Goal: Information Seeking & Learning: Learn about a topic

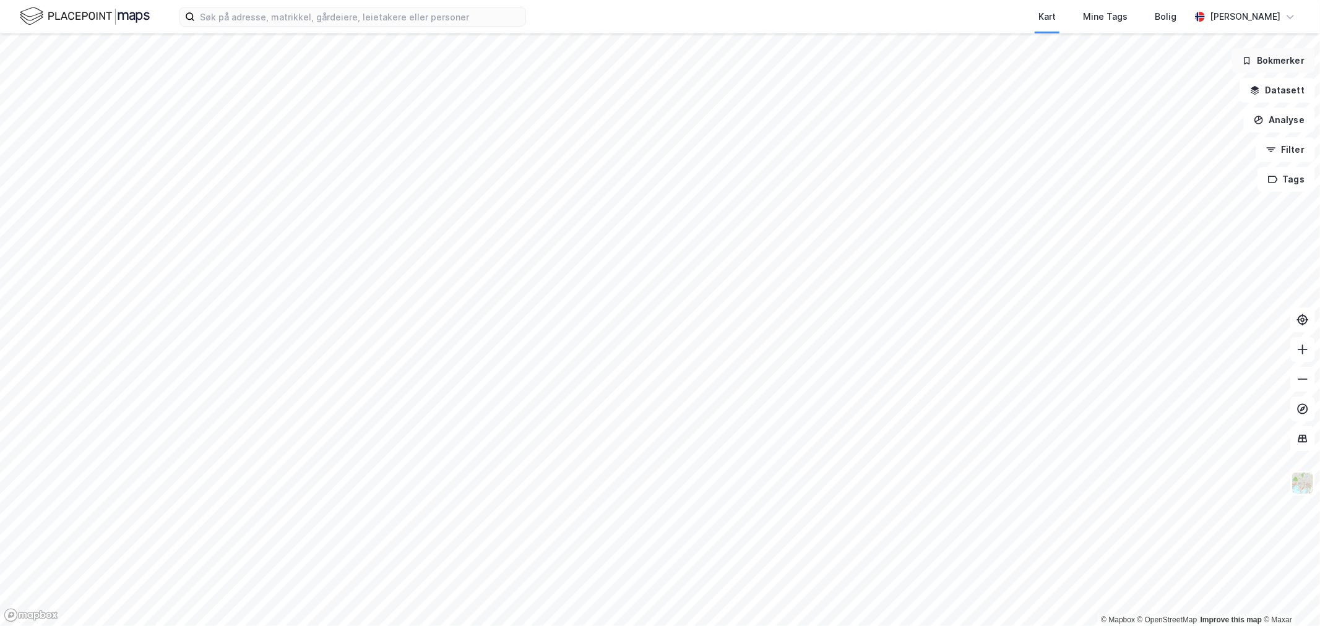
click at [1291, 57] on button "Bokmerker" at bounding box center [1273, 60] width 84 height 25
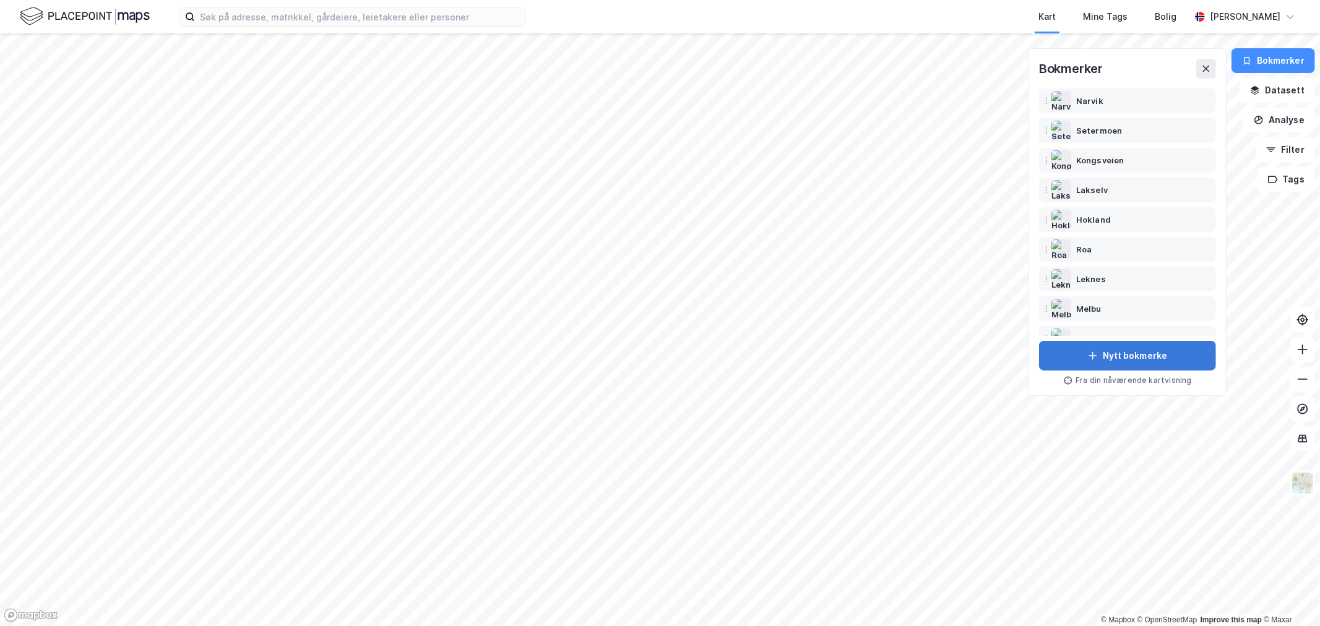
click at [1102, 350] on button "Nytt bokmerke" at bounding box center [1127, 356] width 177 height 30
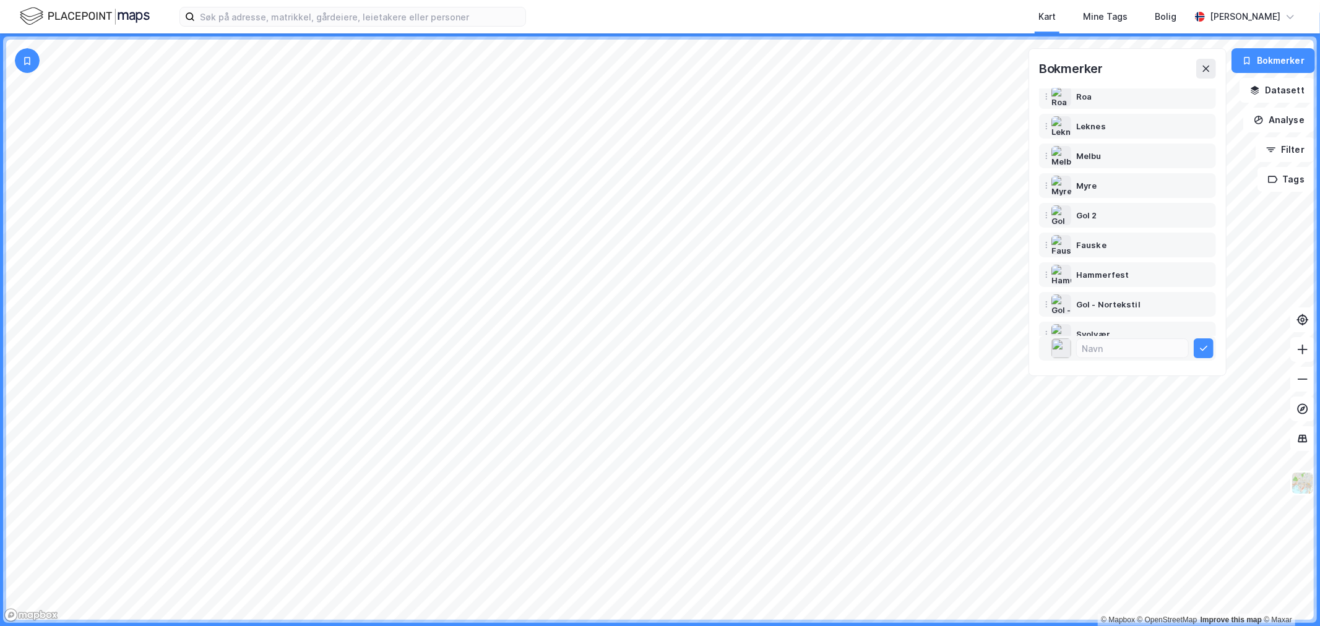
scroll to position [165, 0]
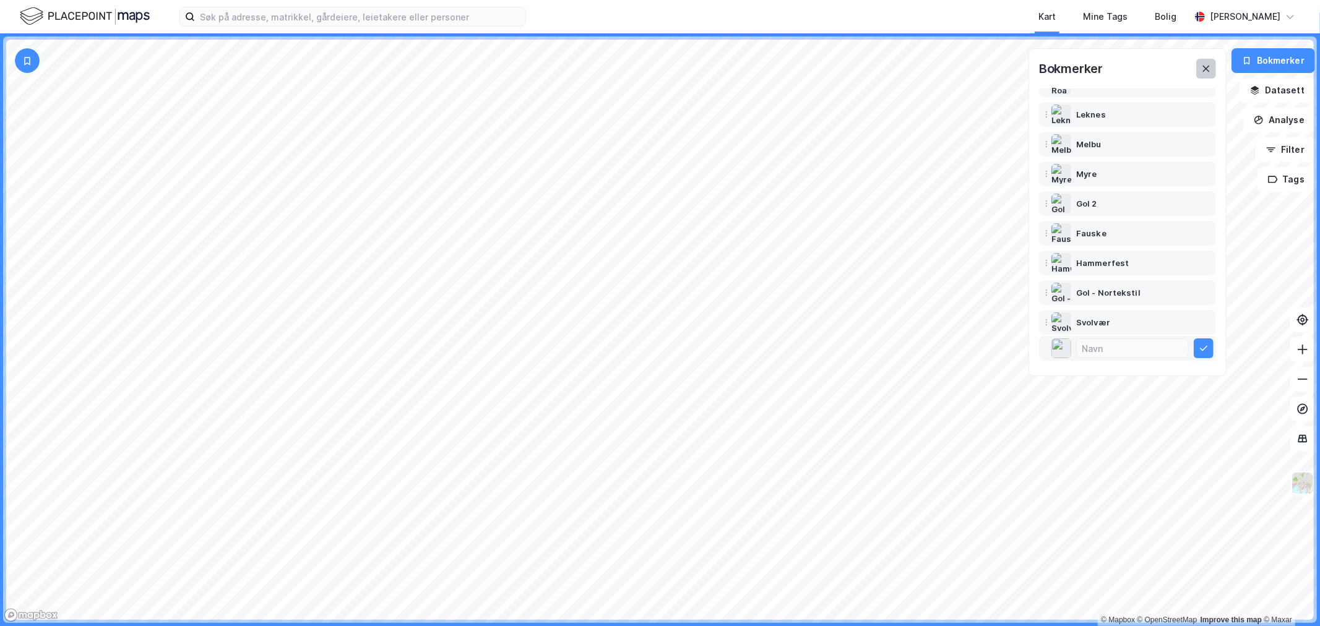
click at [1210, 64] on icon at bounding box center [1206, 69] width 10 height 10
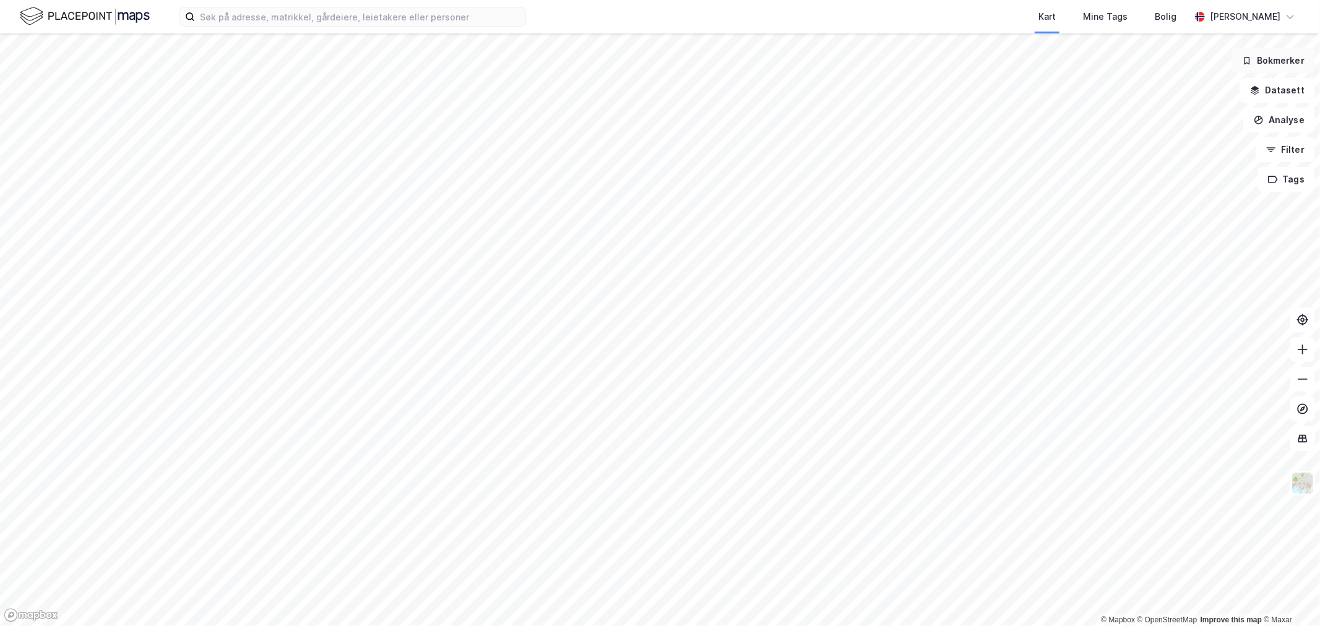
click at [1282, 58] on button "Bokmerker" at bounding box center [1273, 60] width 84 height 25
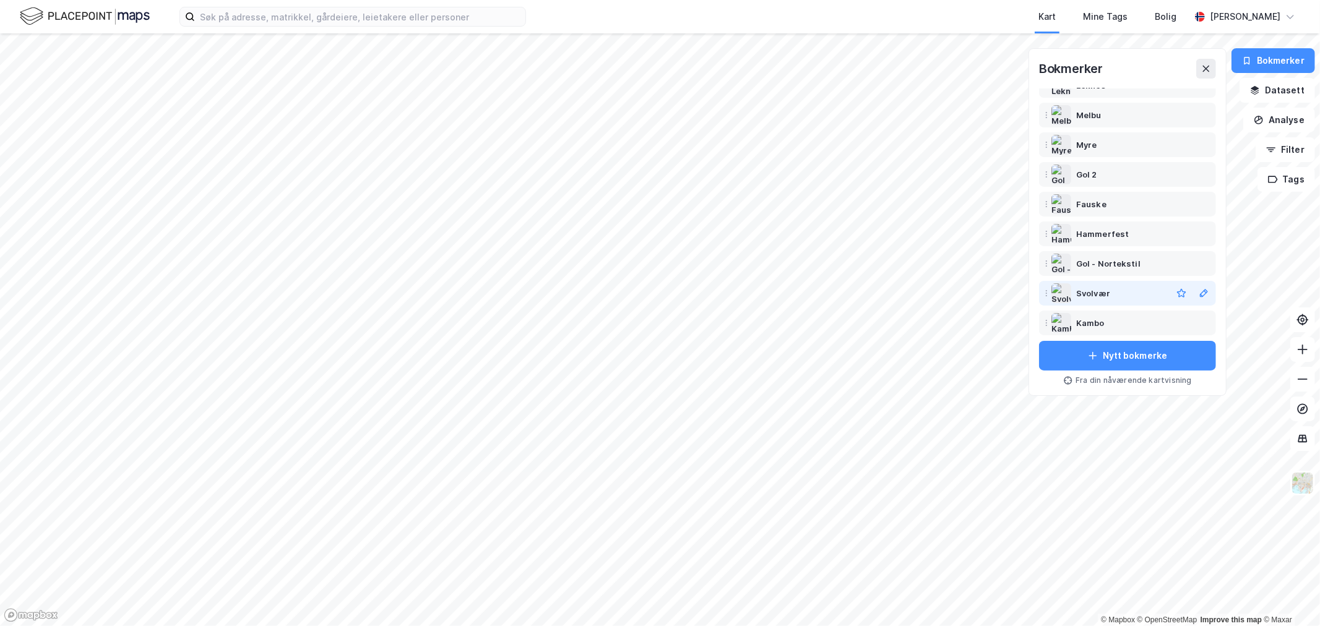
scroll to position [198, 0]
click at [1088, 291] on div "Svolvær" at bounding box center [1093, 289] width 34 height 15
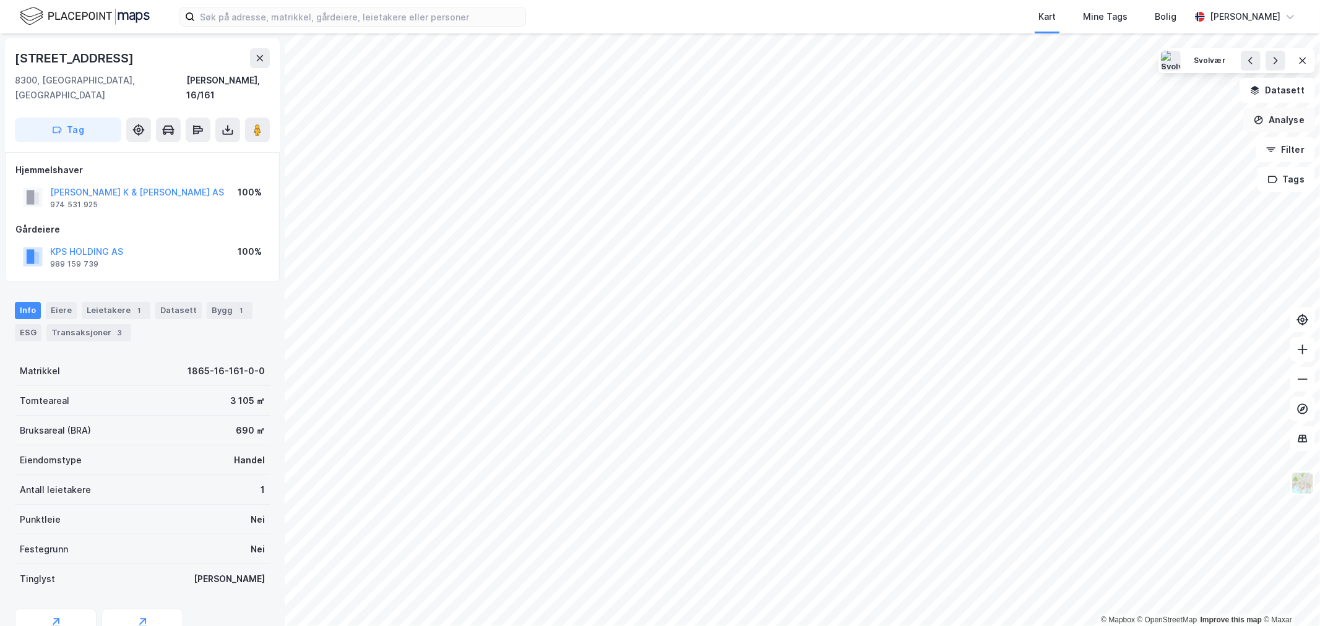
click at [1279, 118] on button "Analyse" at bounding box center [1279, 120] width 72 height 25
click at [1141, 149] on div "Tegn område" at bounding box center [1172, 146] width 108 height 11
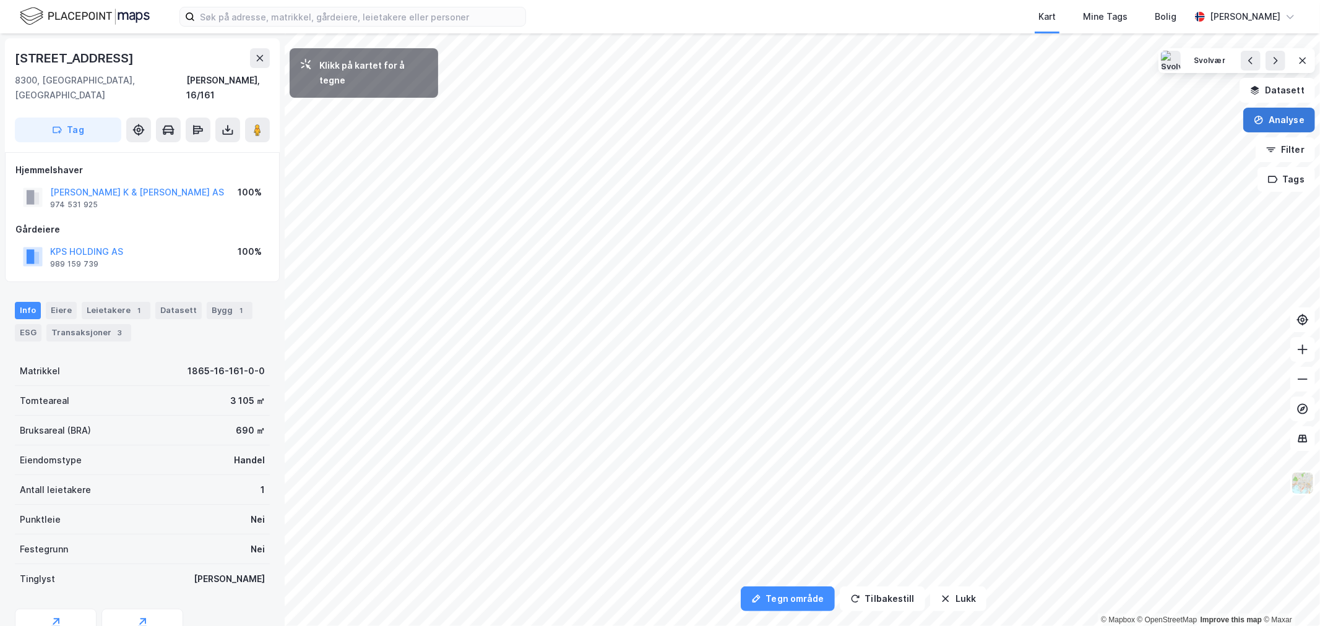
click at [1289, 116] on button "Analyse" at bounding box center [1279, 120] width 72 height 25
click at [1211, 141] on div "Tegn område" at bounding box center [1172, 146] width 108 height 11
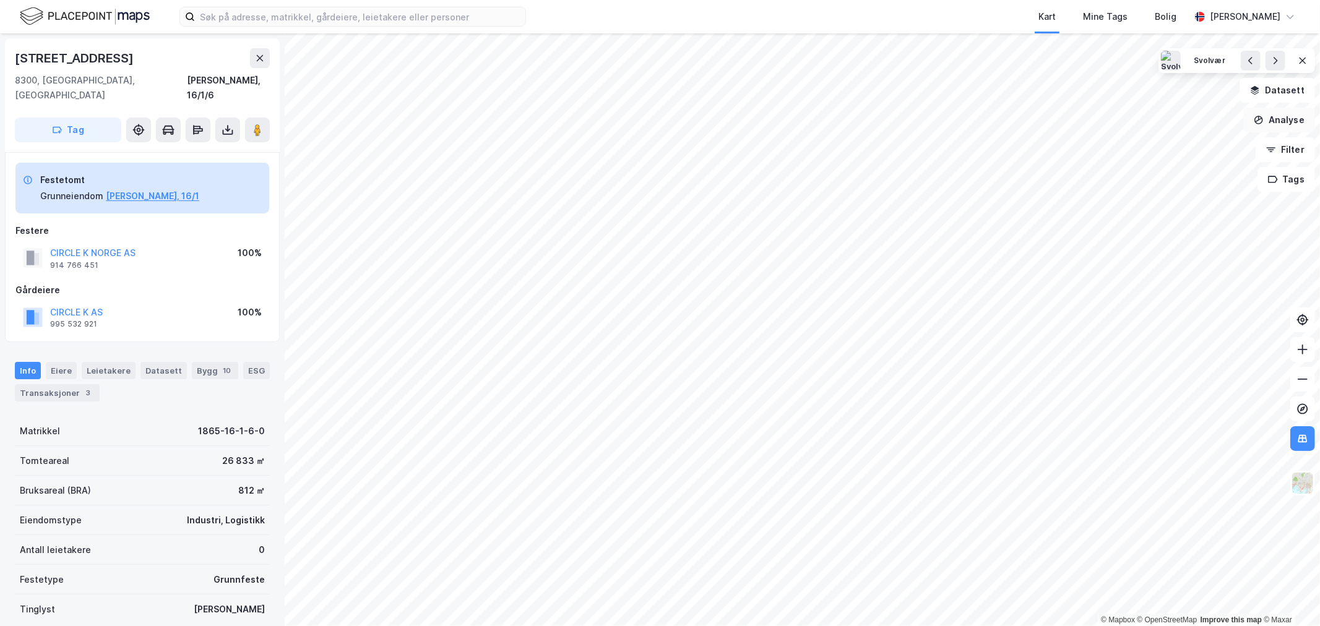
click at [1270, 124] on button "Analyse" at bounding box center [1279, 120] width 72 height 25
click at [1154, 149] on div "Tegn område" at bounding box center [1172, 146] width 108 height 11
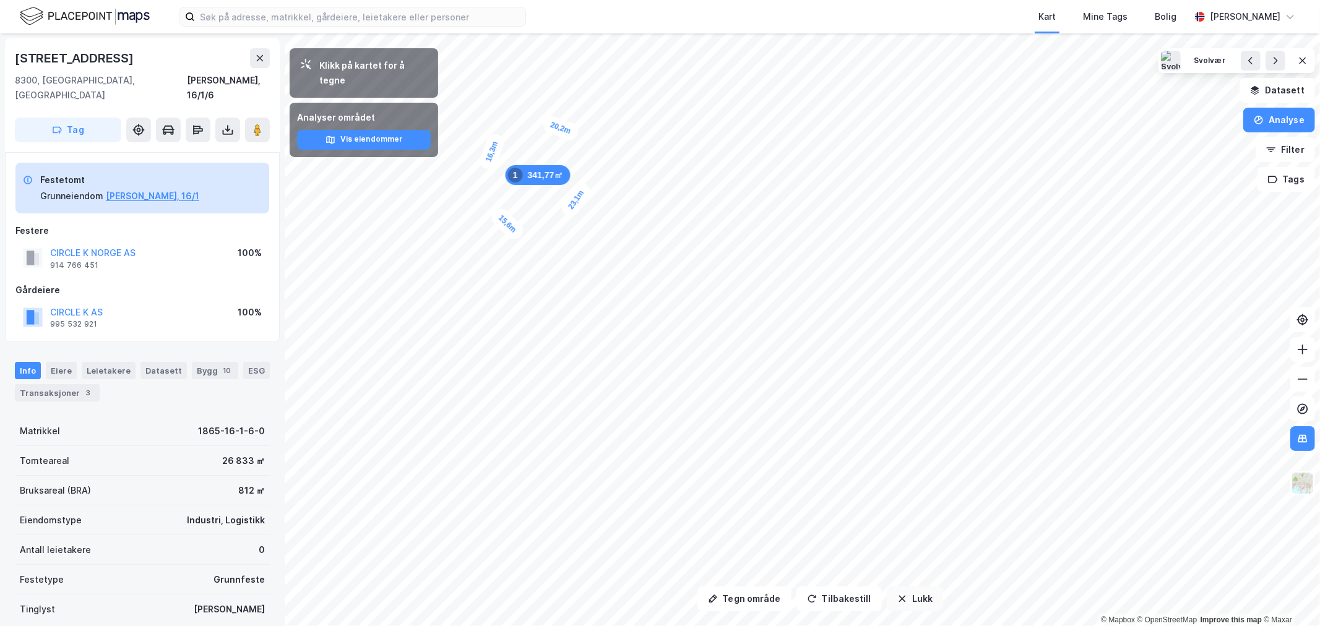
click at [914, 599] on button "Lukk" at bounding box center [915, 599] width 56 height 25
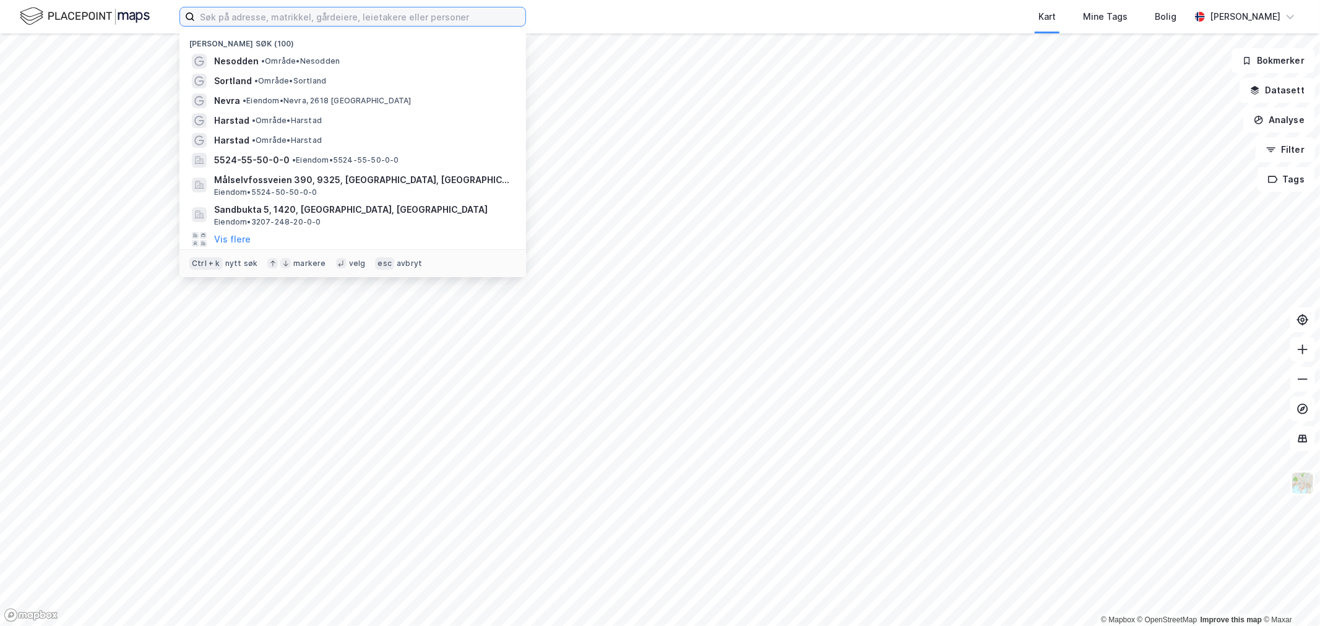
click at [311, 22] on input at bounding box center [360, 16] width 330 height 19
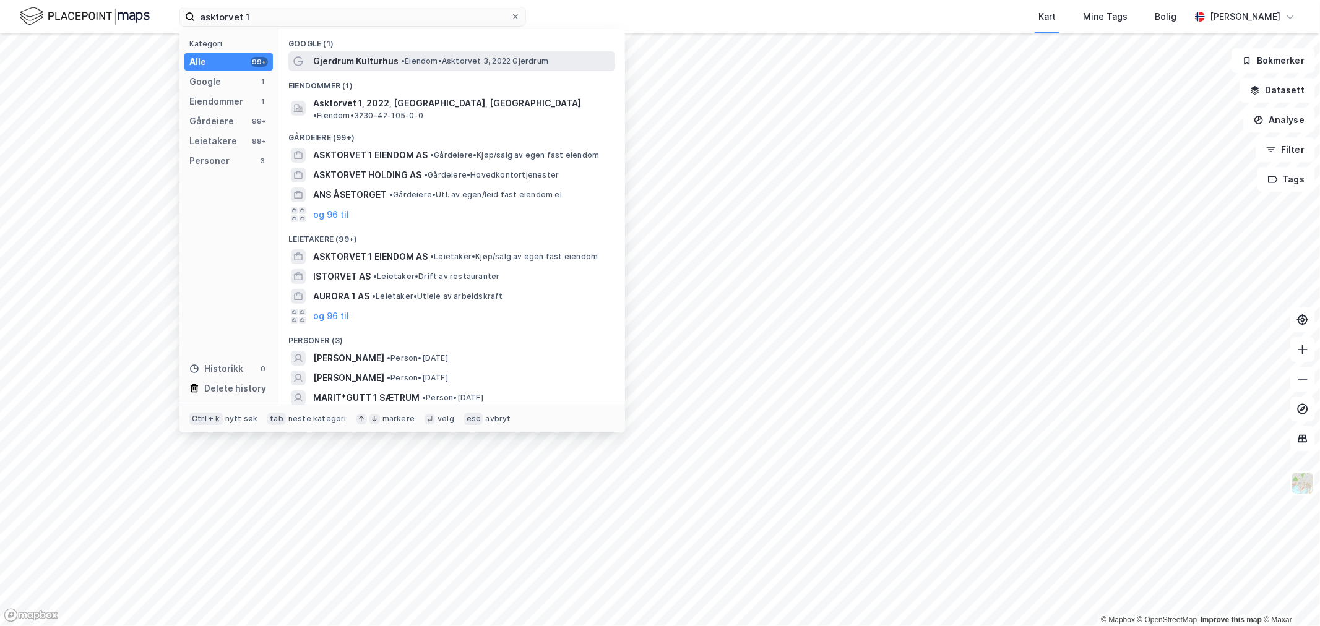
click at [334, 63] on span "Gjerdrum Kulturhus" at bounding box center [355, 61] width 85 height 15
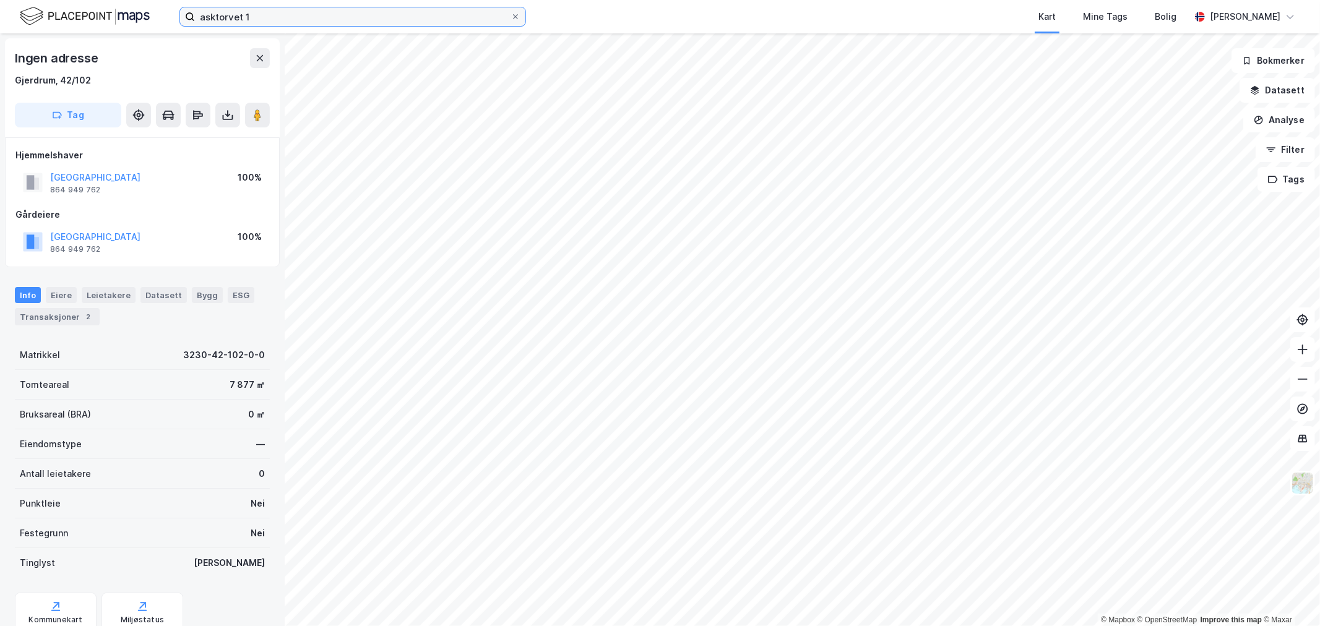
click at [287, 20] on input "asktorvet 1" at bounding box center [353, 16] width 316 height 19
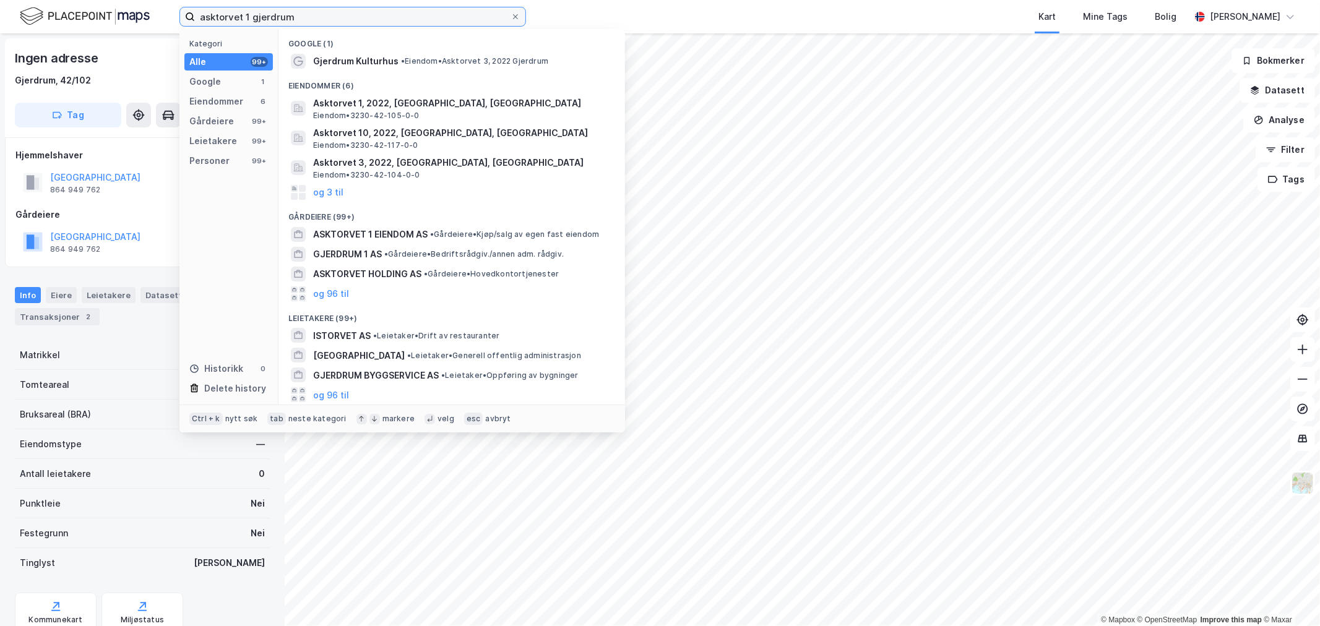
type input "asktorvet 1 gjerdrum"
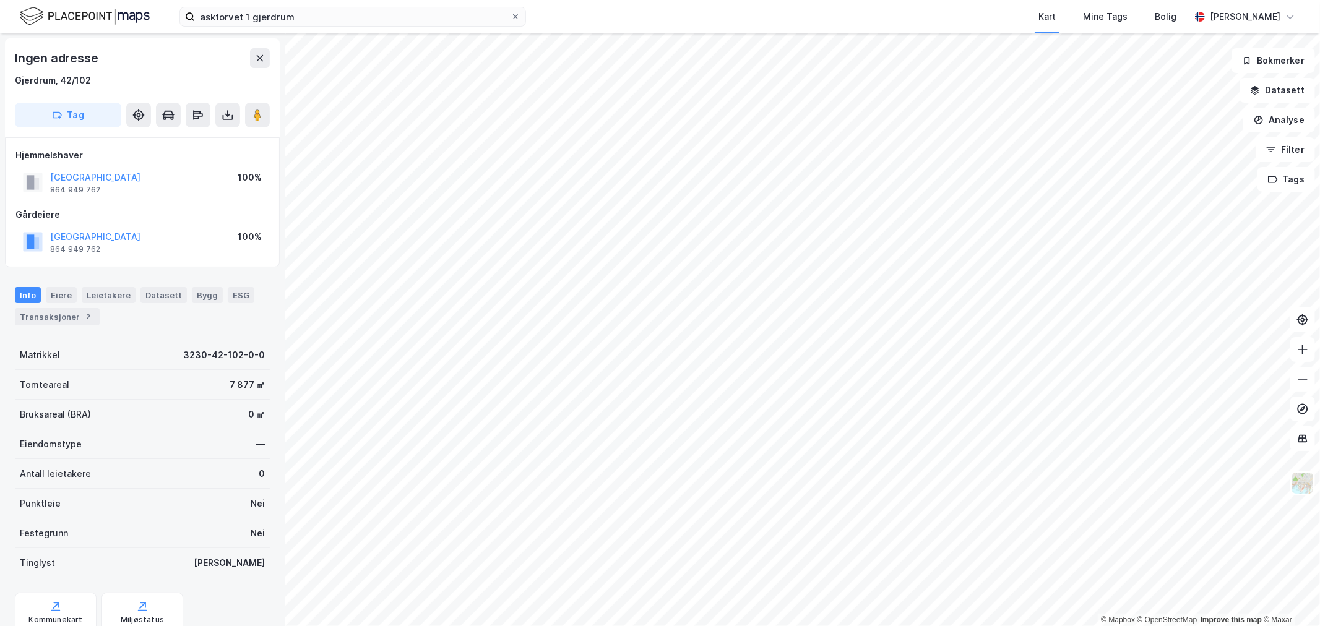
click at [799, 626] on html "asktorvet 1 gjerdrum Kart Mine Tags Bolig Arne Bertelsen © Mapbox © OpenStreetM…" at bounding box center [660, 313] width 1320 height 626
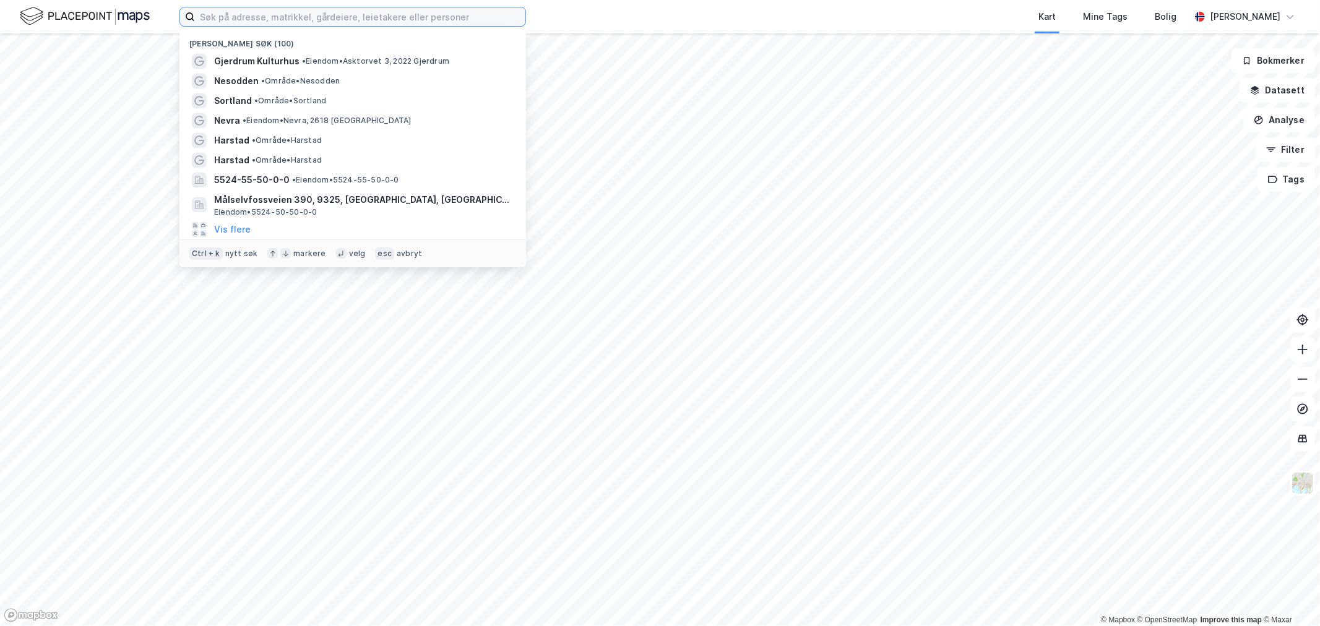
click at [368, 11] on input at bounding box center [360, 16] width 330 height 19
paste input "42/105"
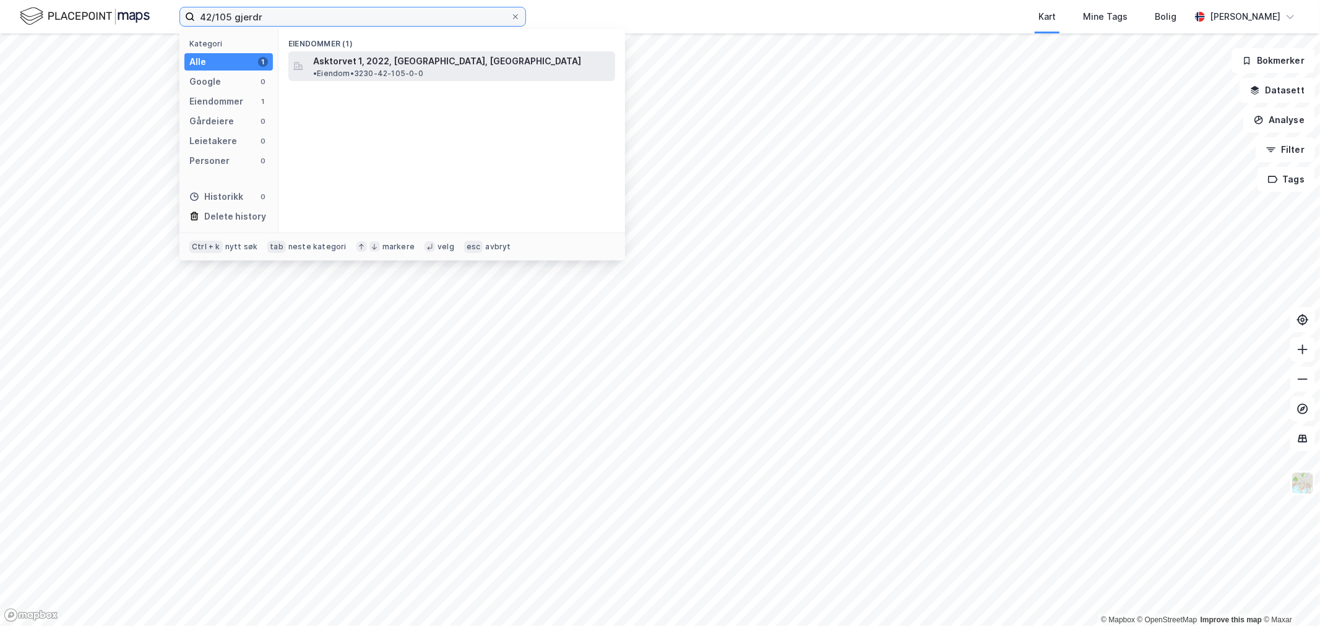
type input "42/105 gjerdr"
click at [398, 60] on span "Asktorvet 1, 2022, [GEOGRAPHIC_DATA], [GEOGRAPHIC_DATA]" at bounding box center [447, 61] width 268 height 15
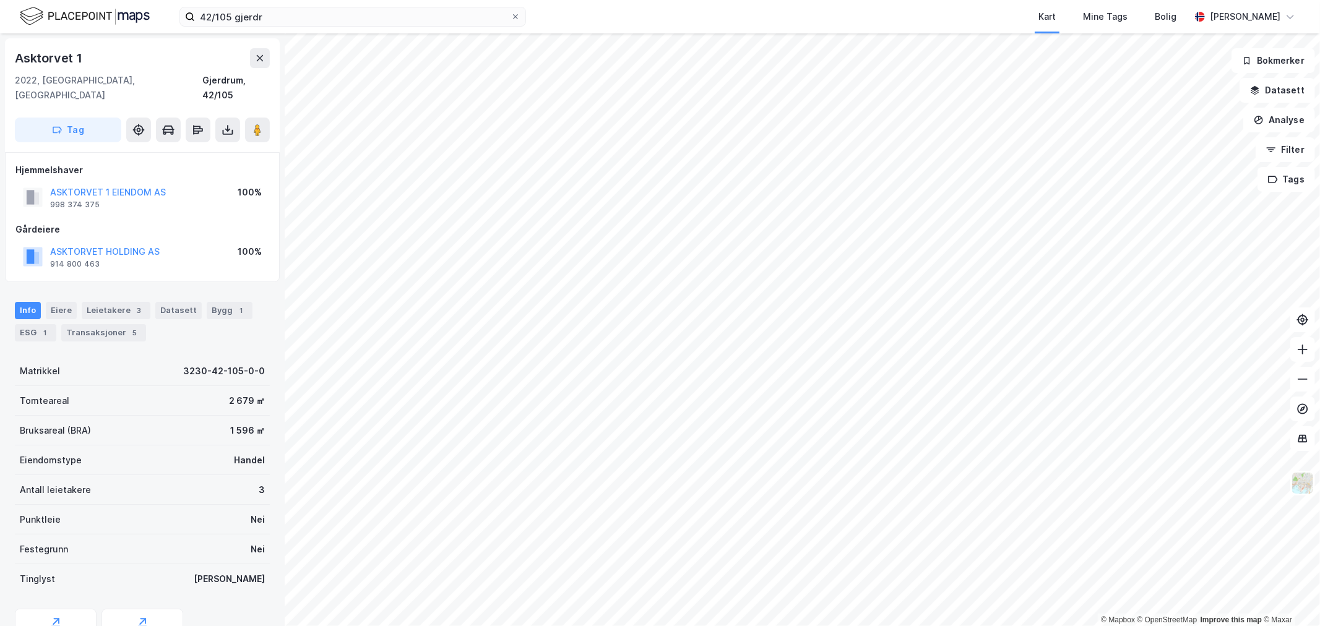
drag, startPoint x: 221, startPoint y: 398, endPoint x: 180, endPoint y: 373, distance: 48.1
click at [180, 386] on div "Tomteareal 2 679 ㎡" at bounding box center [142, 401] width 255 height 30
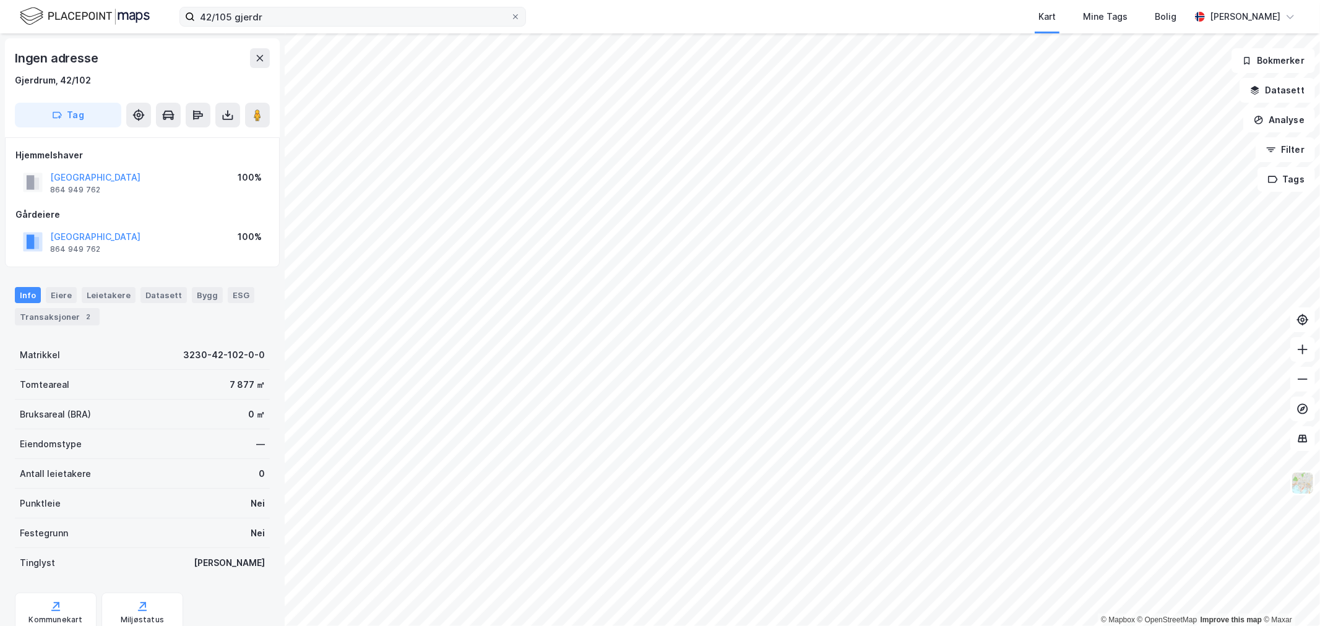
scroll to position [1, 0]
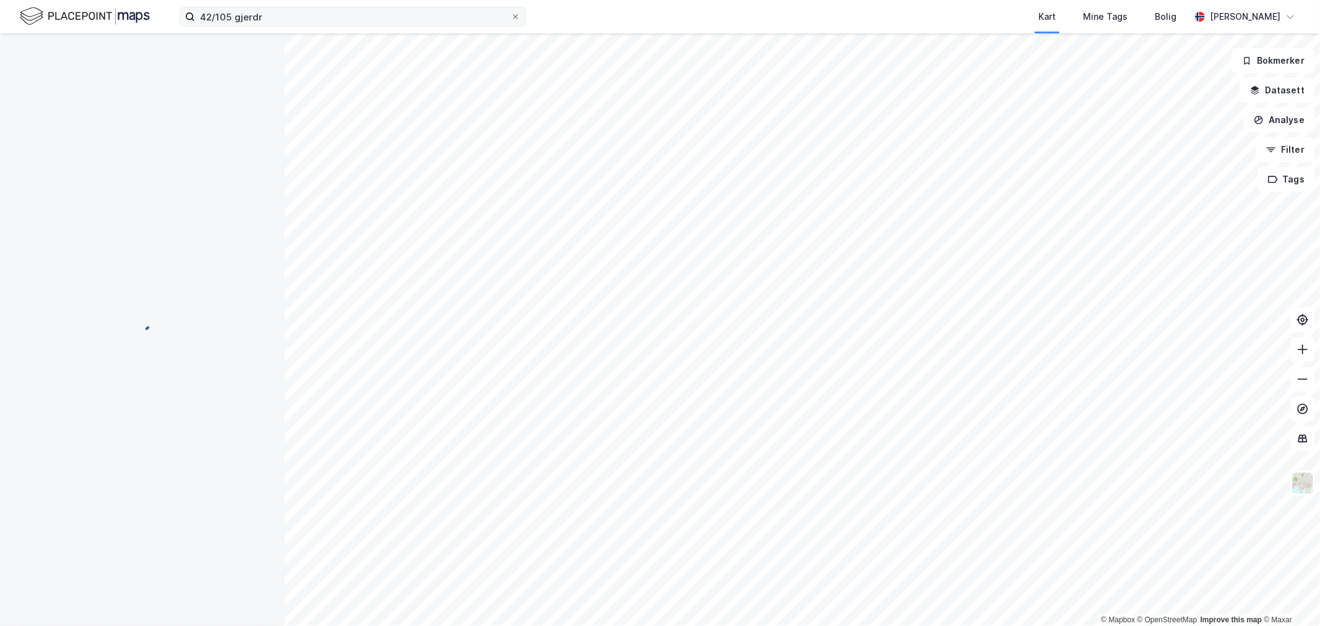
scroll to position [1, 0]
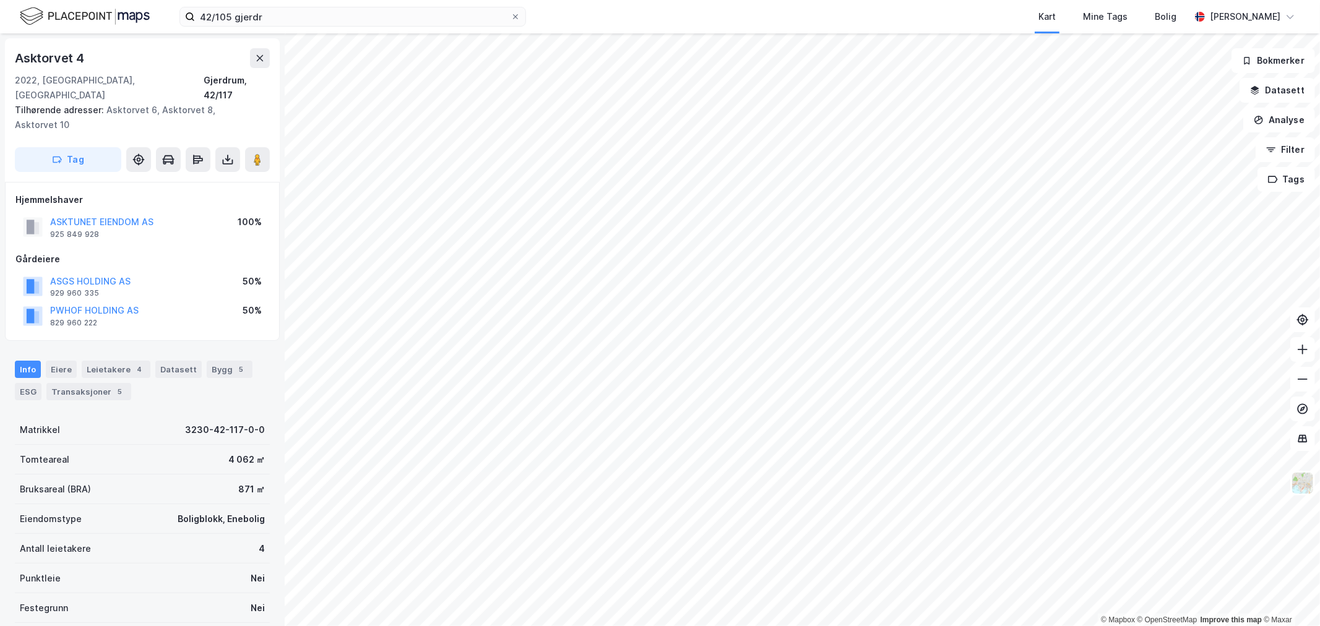
scroll to position [1, 0]
click at [207, 360] on div "Bygg 5" at bounding box center [230, 368] width 46 height 17
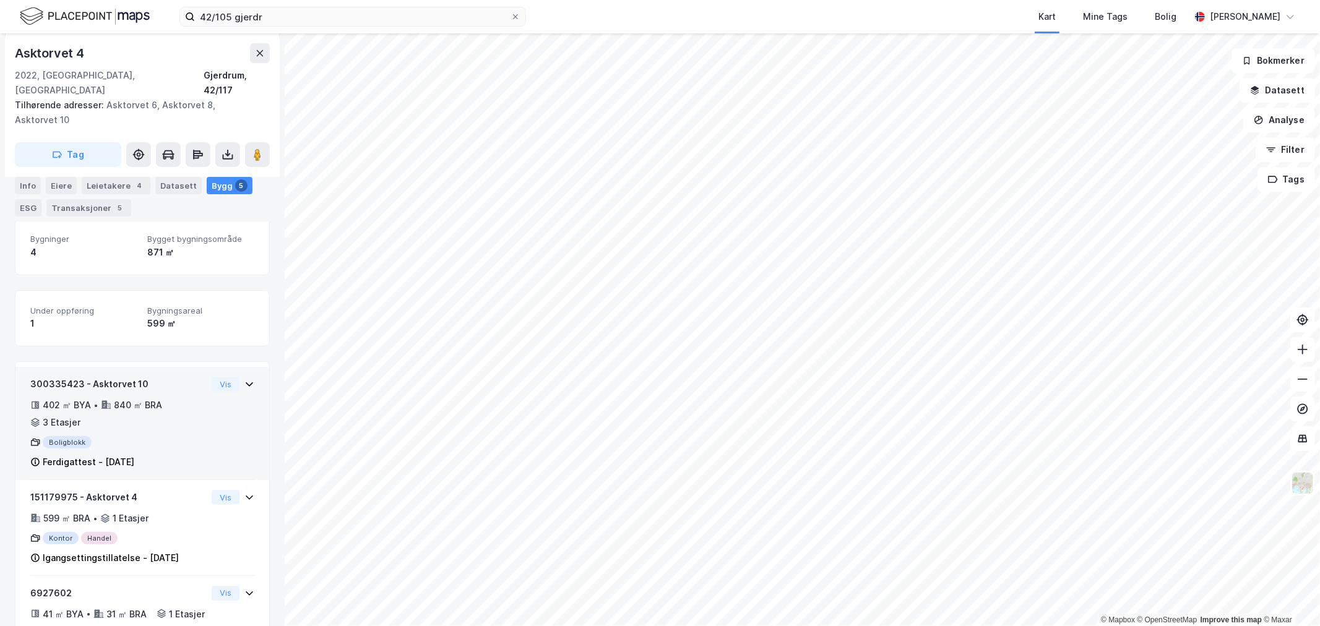
scroll to position [128, 0]
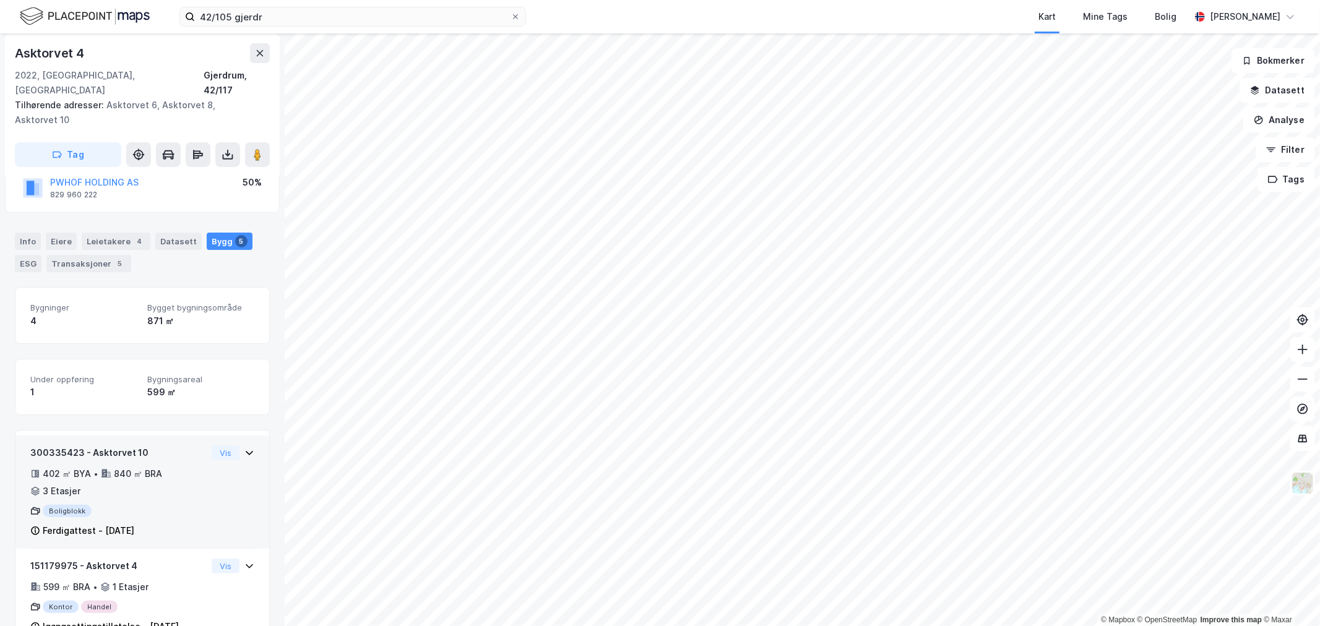
click at [125, 467] on div "840 ㎡ BRA" at bounding box center [138, 474] width 48 height 15
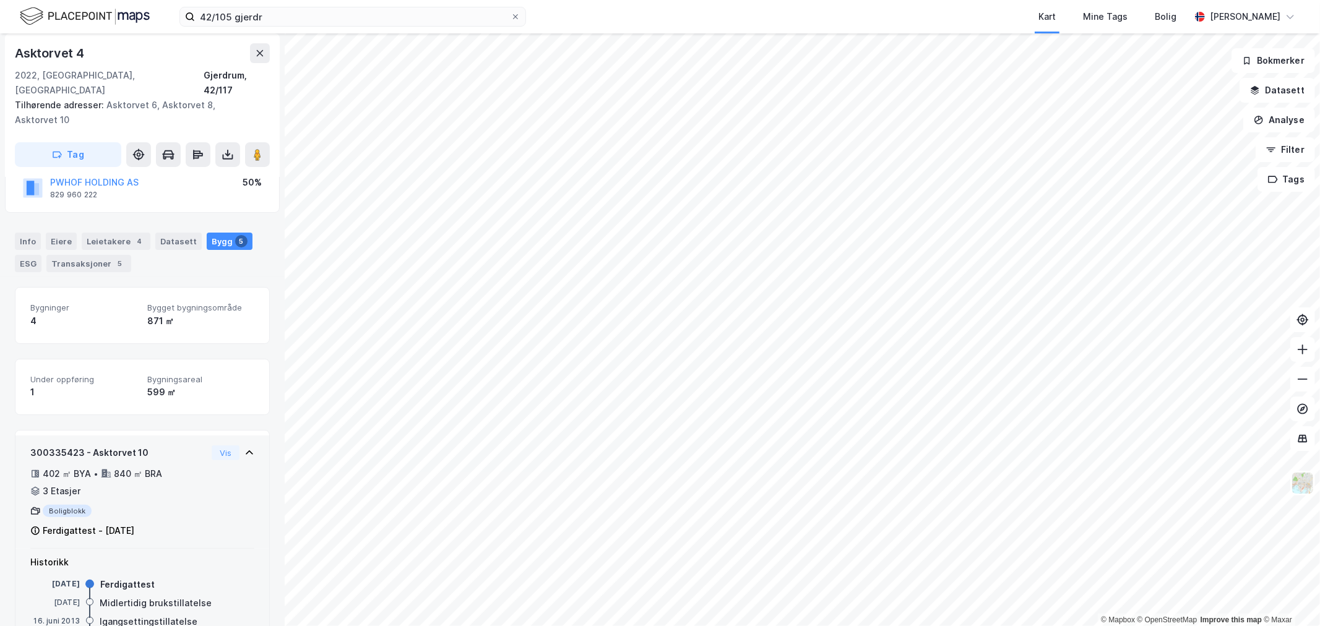
click at [125, 467] on div "840 ㎡ BRA" at bounding box center [138, 474] width 48 height 15
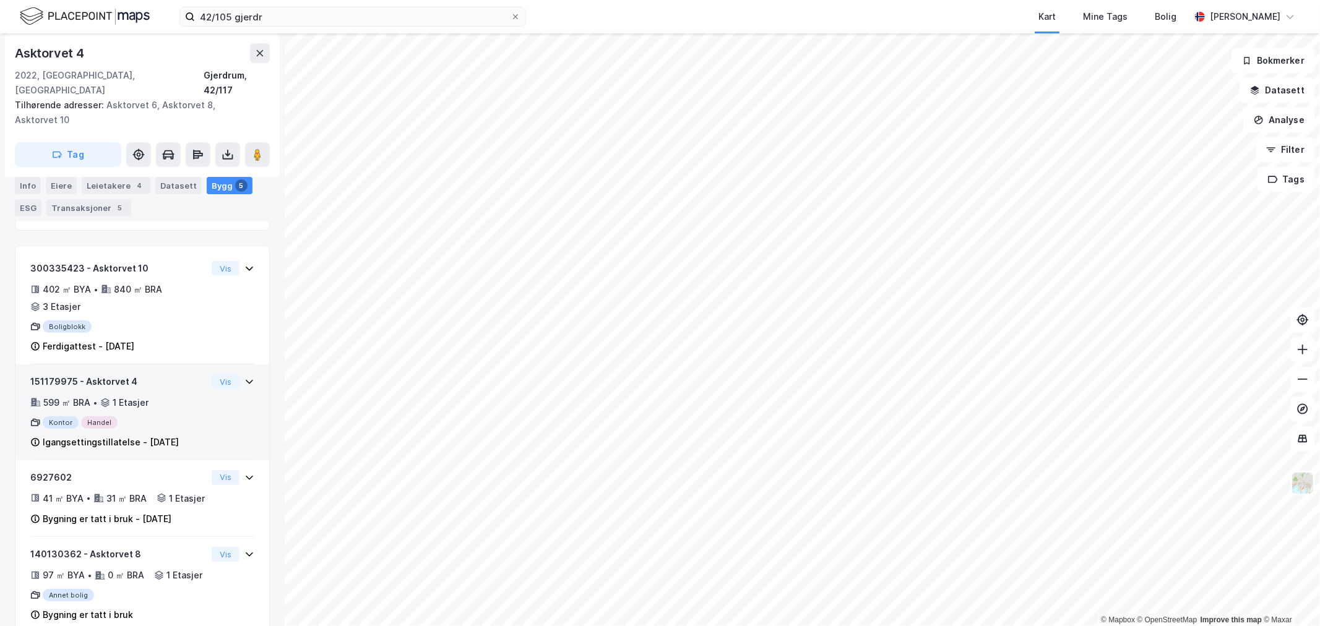
scroll to position [335, 0]
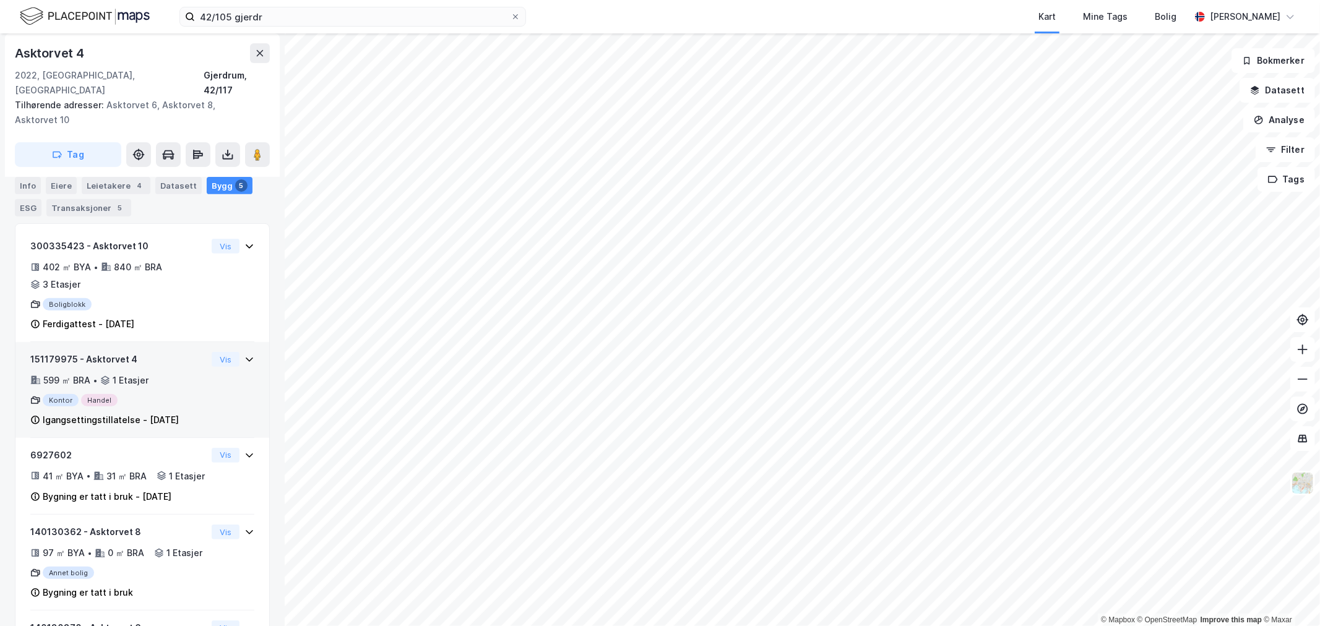
click at [112, 352] on div "151179975 - Asktorvet 4" at bounding box center [118, 359] width 176 height 15
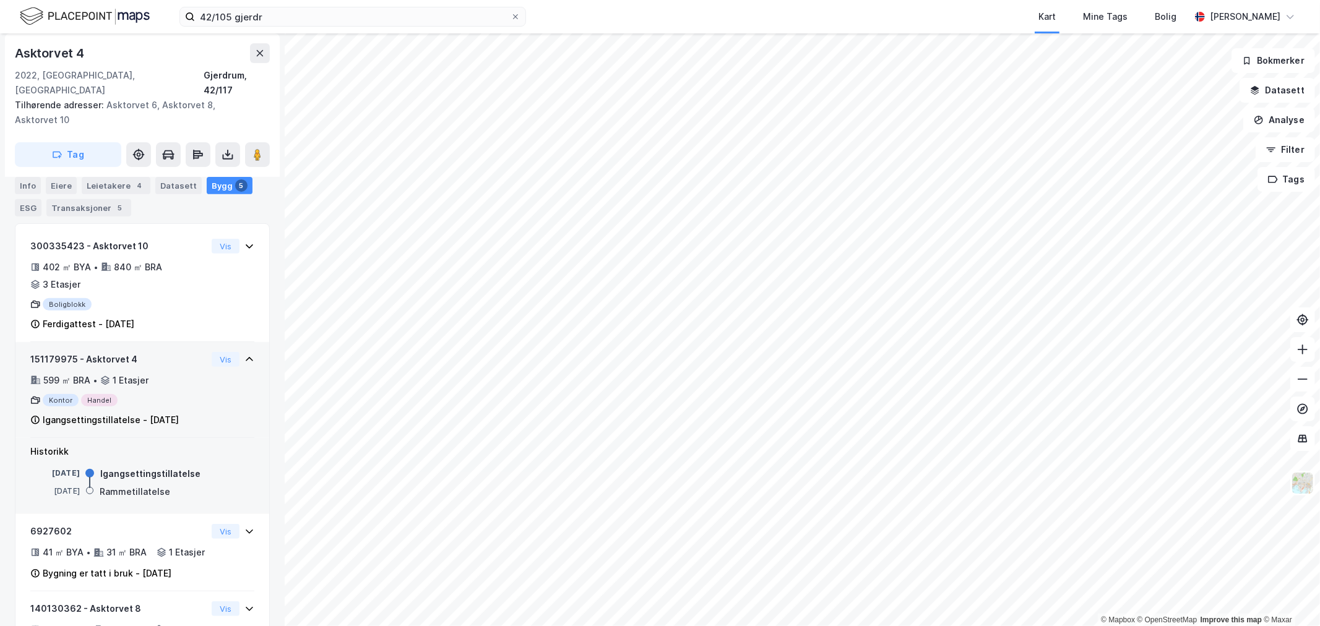
click at [112, 352] on div "151179975 - Asktorvet 4" at bounding box center [118, 359] width 176 height 15
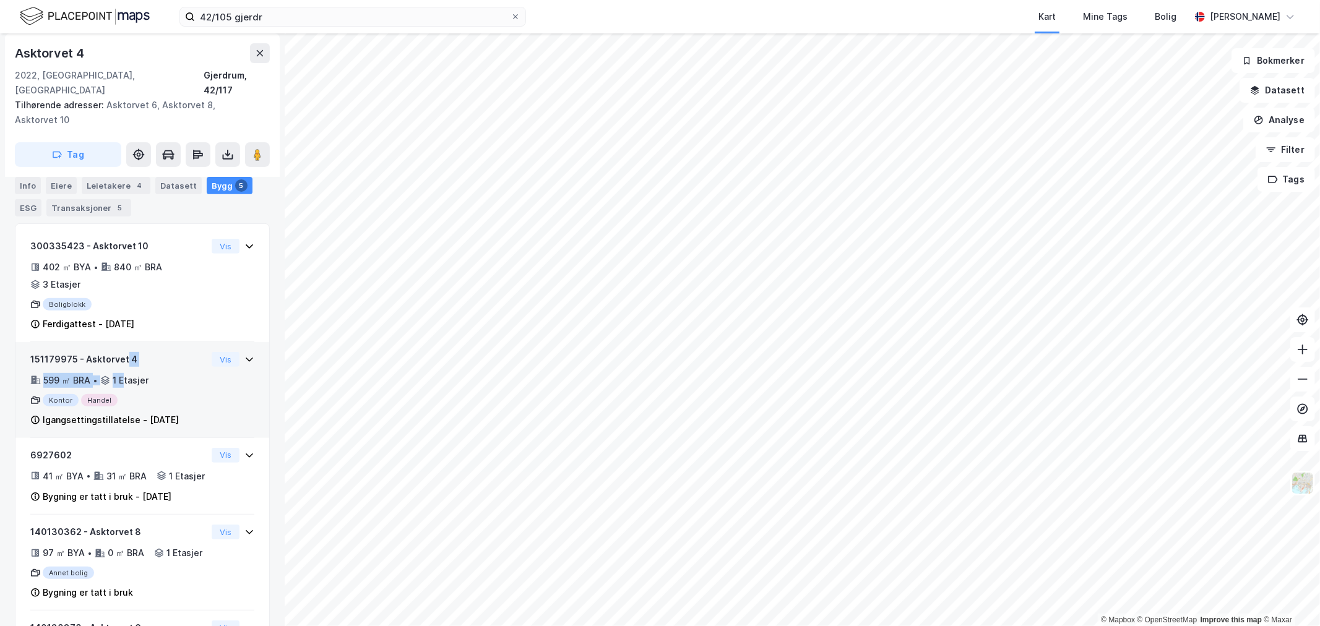
click at [124, 360] on div "151179975 - Asktorvet 4 599 ㎡ BRA • 1 Etasjer Kontor Handel Igangsettingstillat…" at bounding box center [118, 389] width 176 height 75
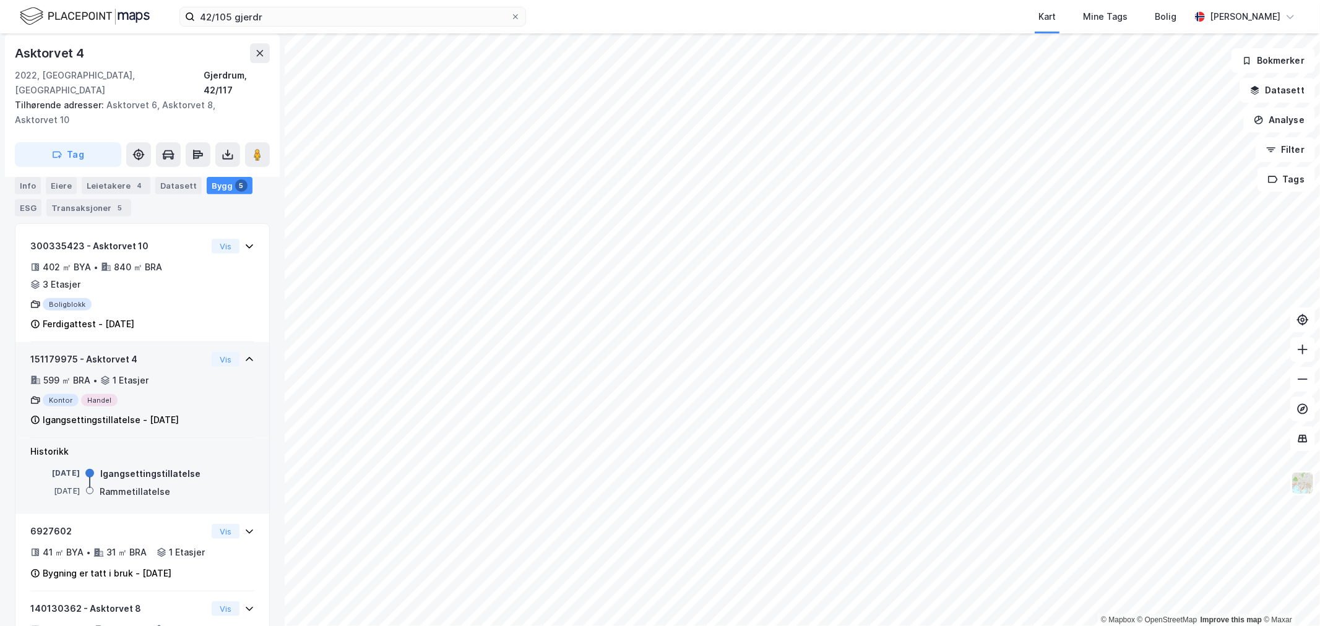
click at [114, 352] on div "151179975 - Asktorvet 4" at bounding box center [118, 359] width 176 height 15
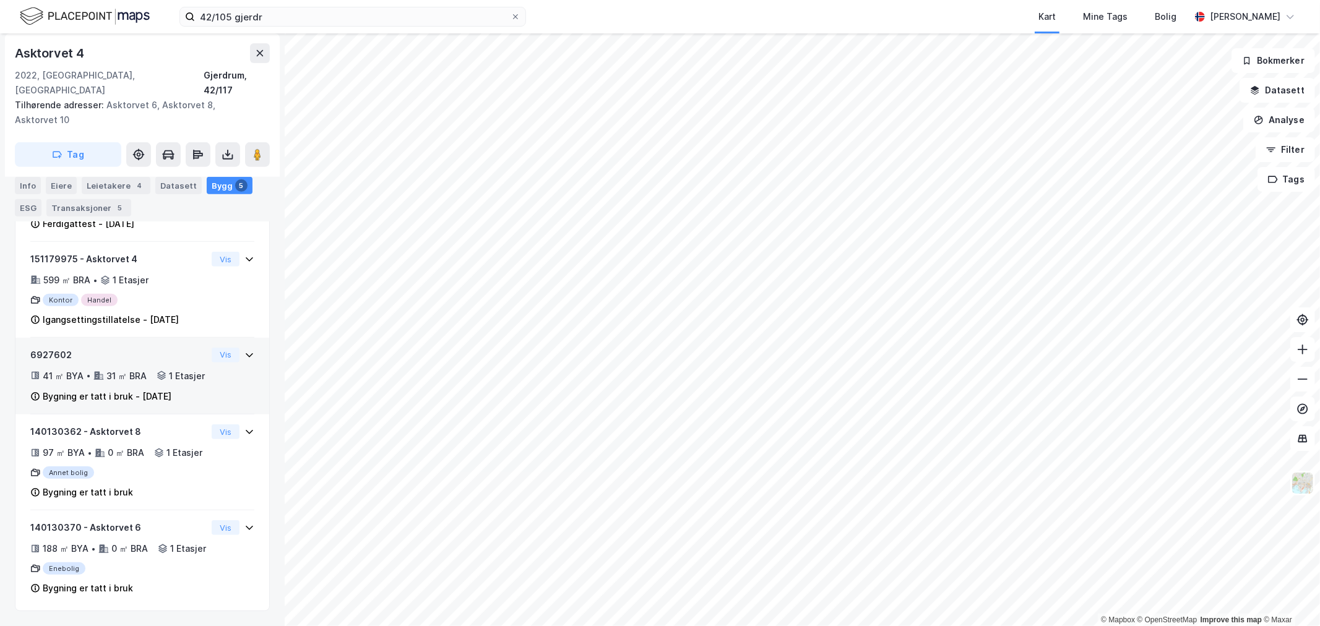
scroll to position [472, 0]
drag, startPoint x: 181, startPoint y: 434, endPoint x: 197, endPoint y: 356, distance: 79.5
click at [197, 356] on div "300335423 - Asktorvet 10 402 ㎡ BYA • 840 ㎡ BRA • 3 Etasjer Boligblokk Ferdigatt…" at bounding box center [142, 367] width 255 height 488
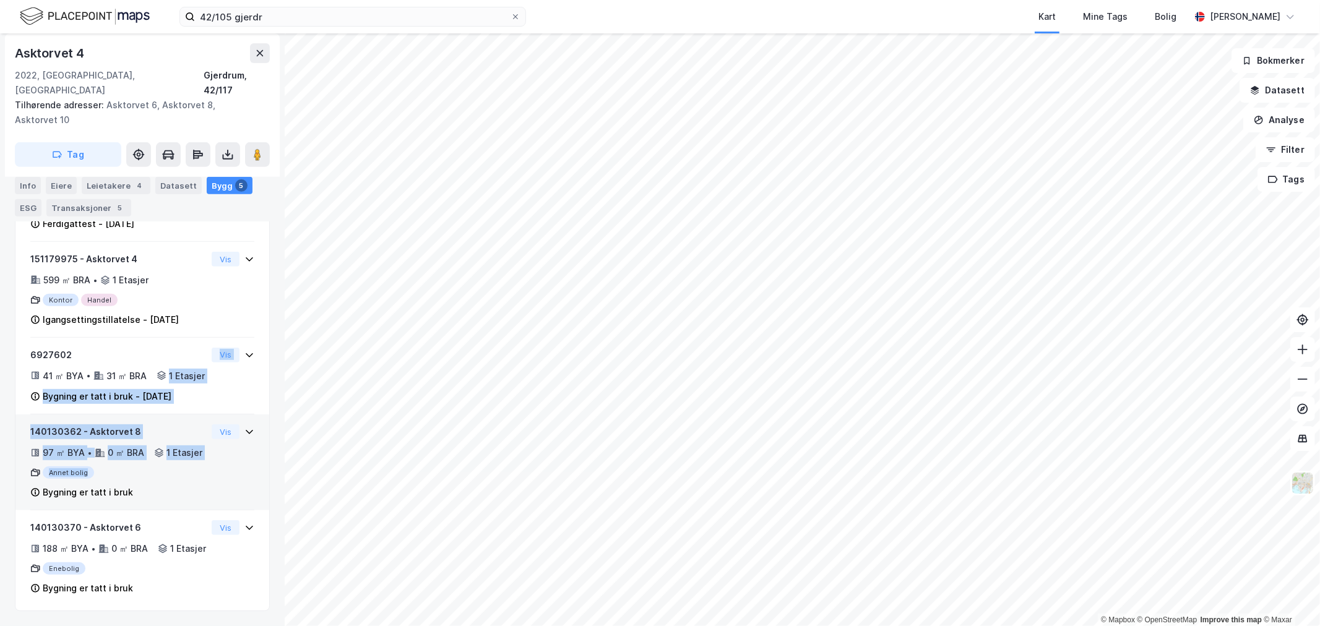
drag, startPoint x: 199, startPoint y: 328, endPoint x: 179, endPoint y: 449, distance: 122.2
click at [179, 454] on div "300335423 - Asktorvet 10 402 ㎡ BYA • 840 ㎡ BRA • 3 Etasjer Boligblokk Ferdigatt…" at bounding box center [142, 367] width 255 height 488
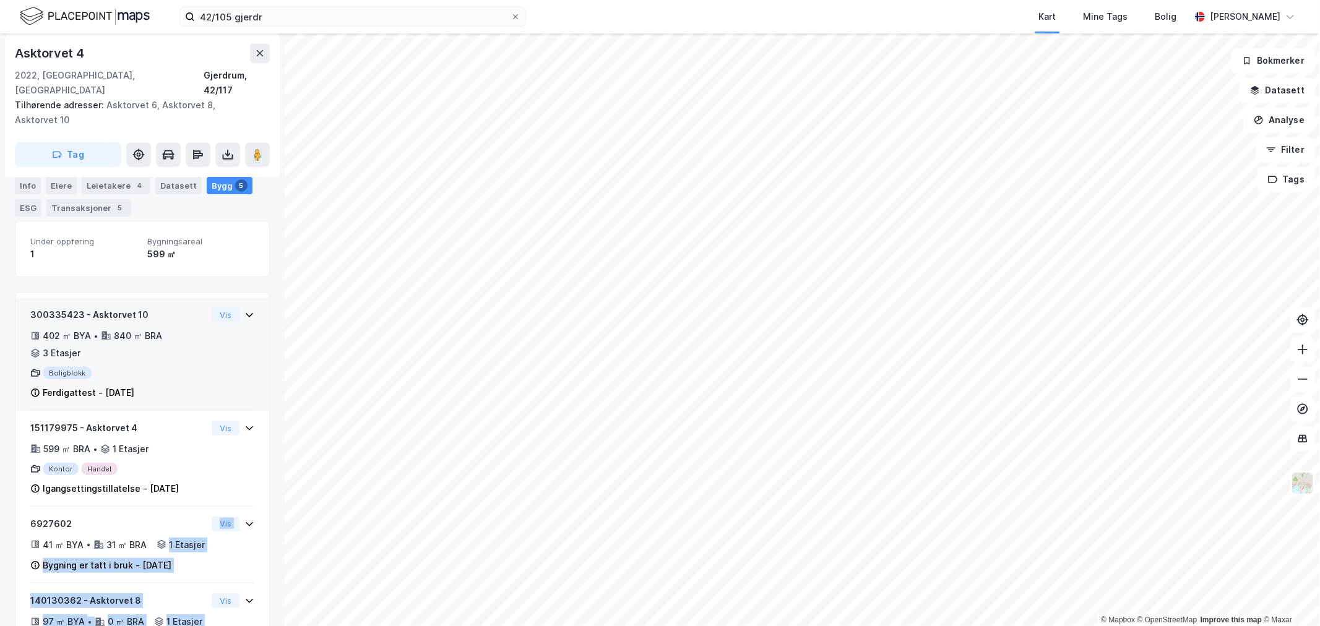
scroll to position [128, 0]
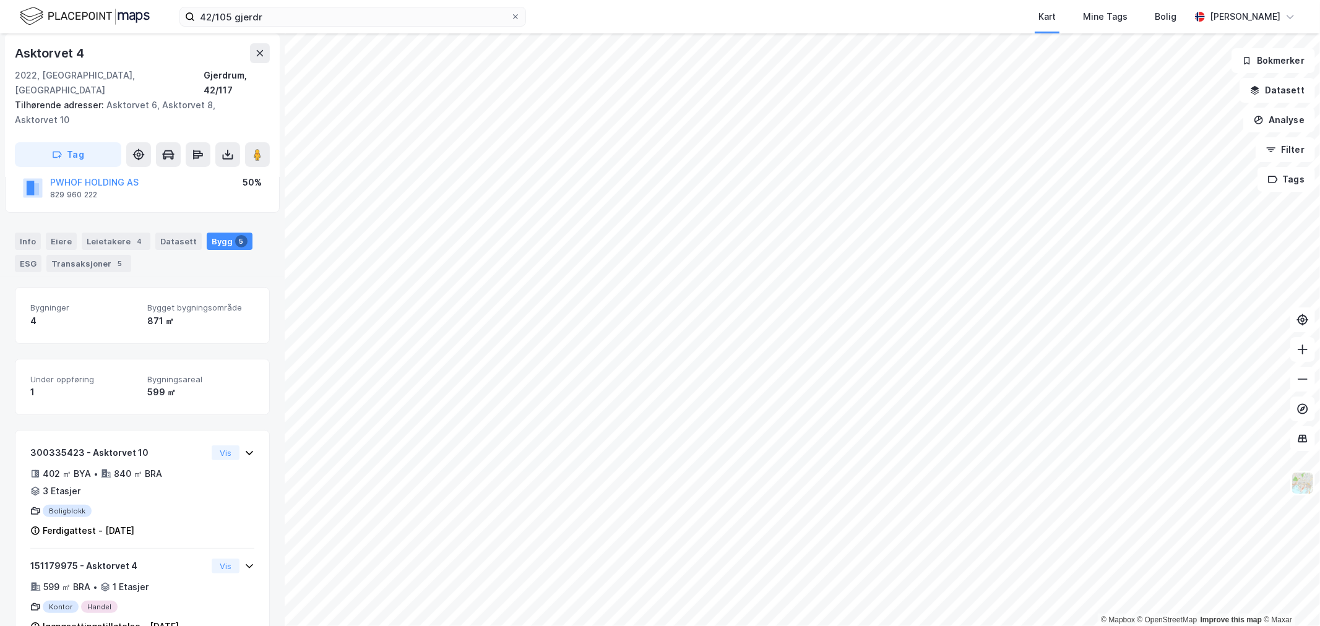
click at [153, 314] on div "871 ㎡" at bounding box center [200, 321] width 107 height 15
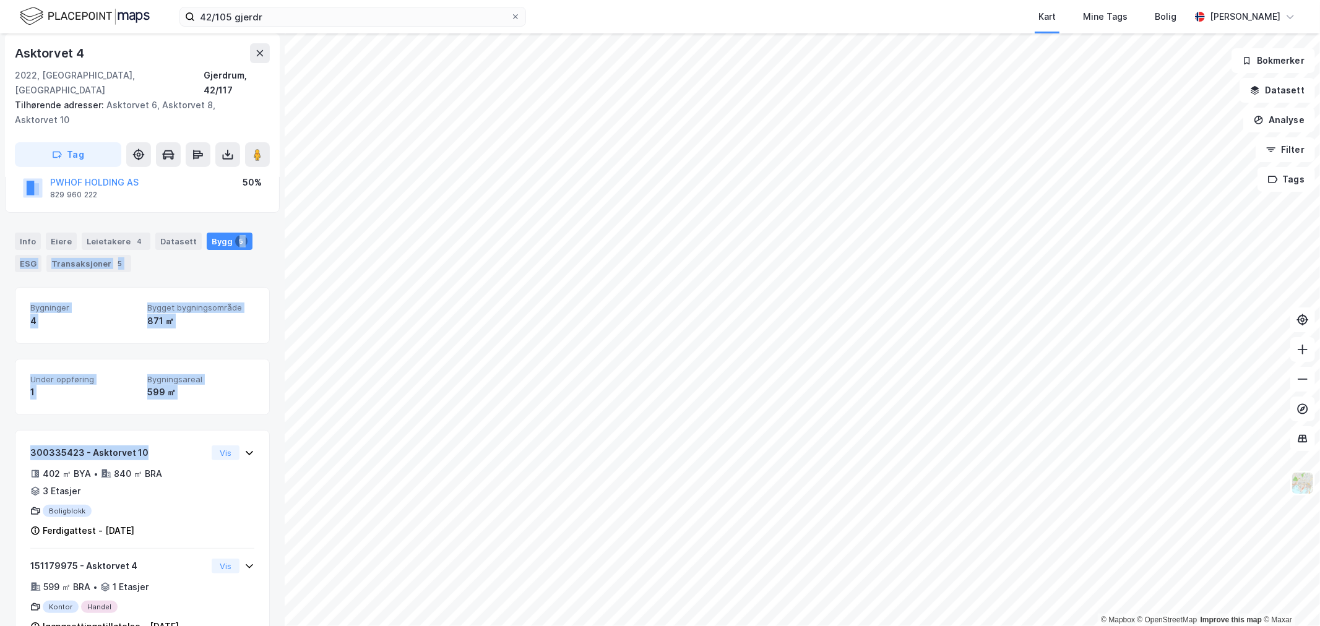
drag, startPoint x: 146, startPoint y: 429, endPoint x: 213, endPoint y: 248, distance: 194.0
click at [227, 218] on div "Info Eiere Leietakere 4 Datasett Bygg 5 ESG Transaksjoner 5 Bygninger 4 Bygget …" at bounding box center [142, 568] width 255 height 701
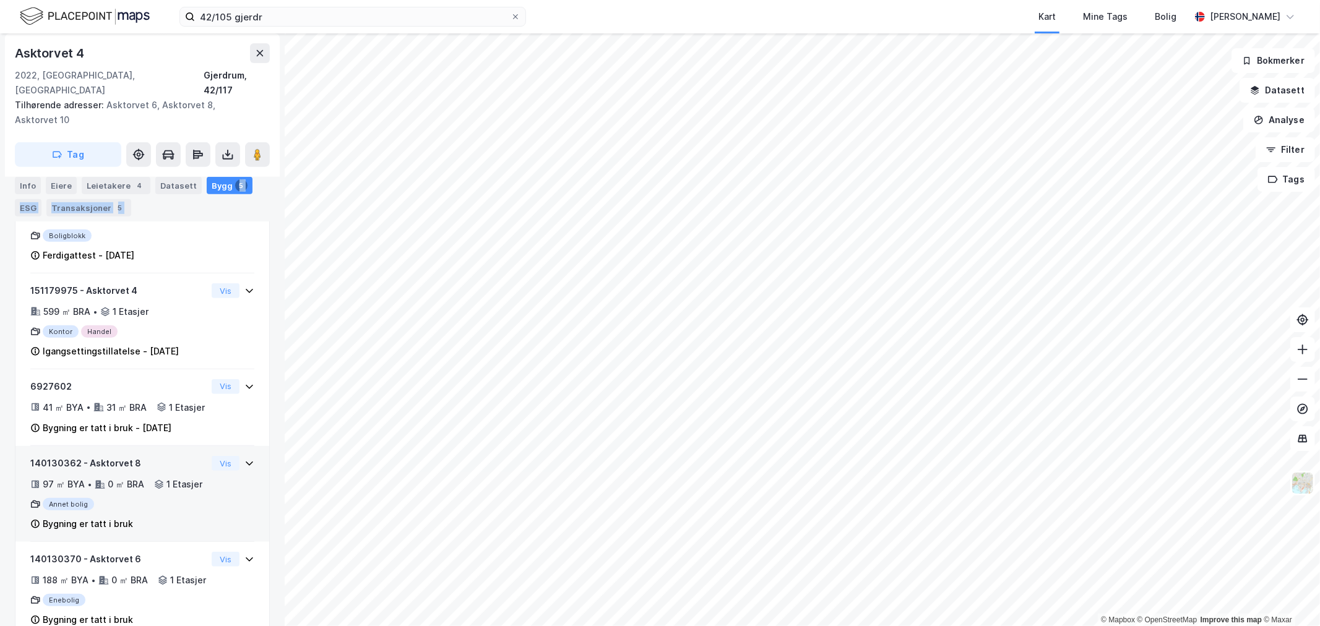
scroll to position [472, 0]
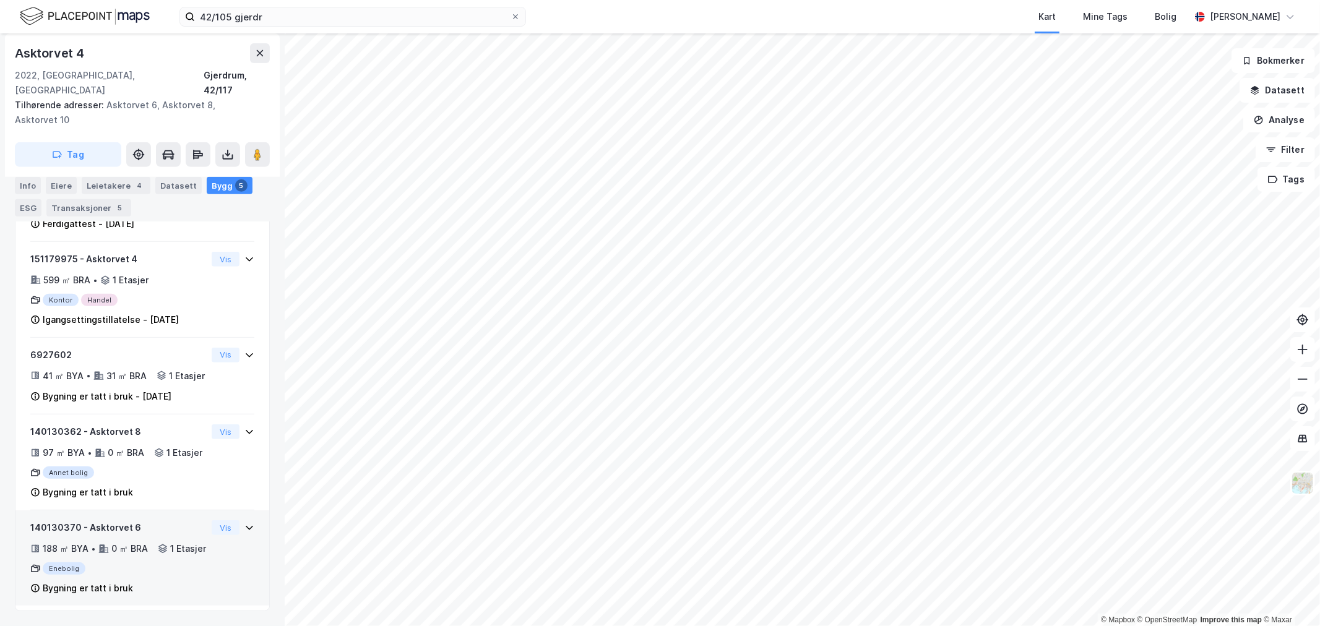
click at [143, 588] on div "Bygning er tatt i bruk" at bounding box center [118, 588] width 176 height 15
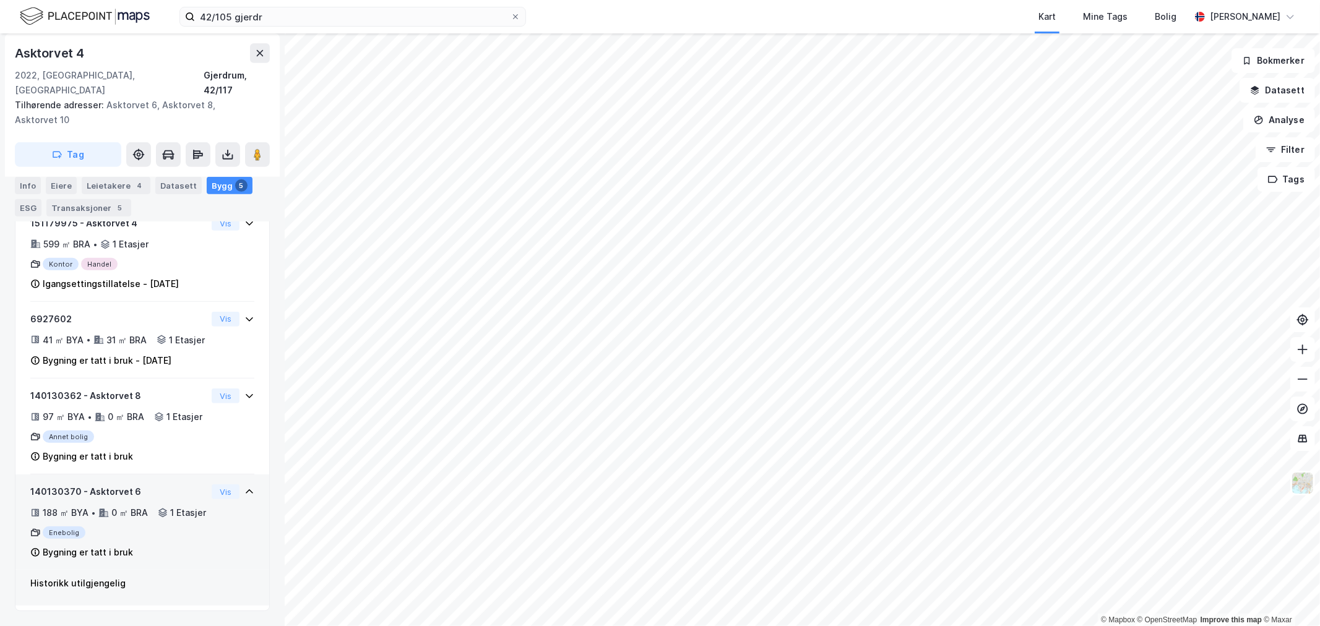
scroll to position [508, 0]
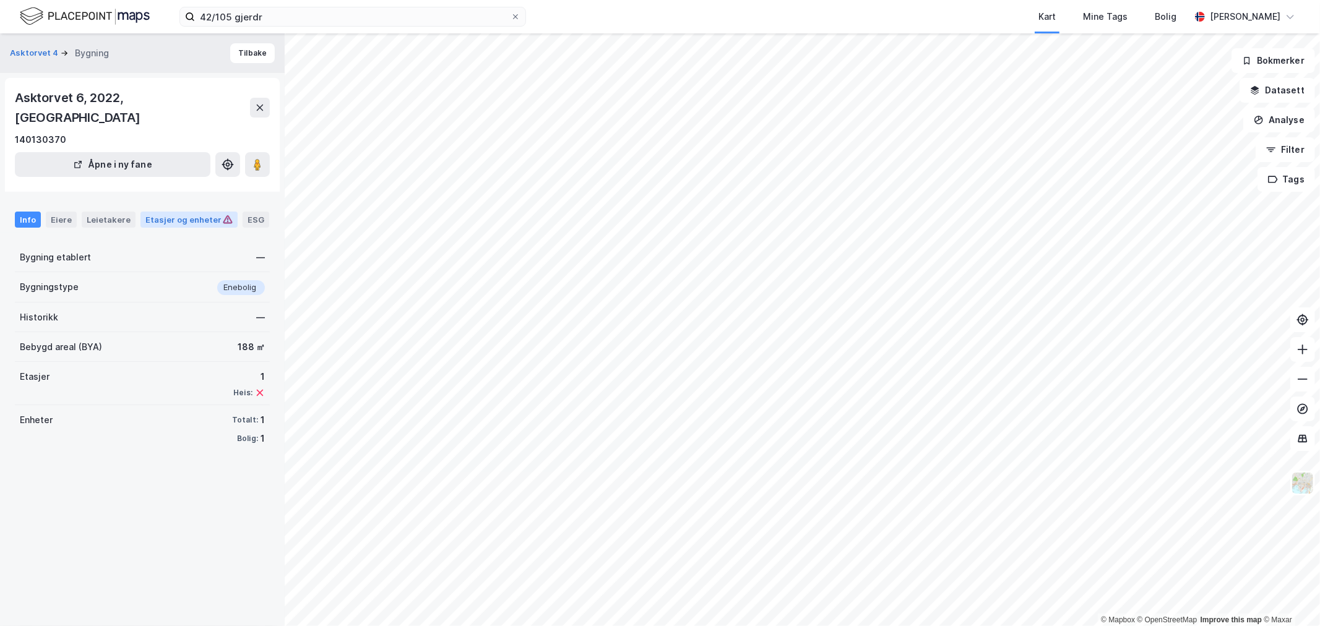
click at [172, 214] on div "Etasjer og enheter" at bounding box center [188, 219] width 87 height 11
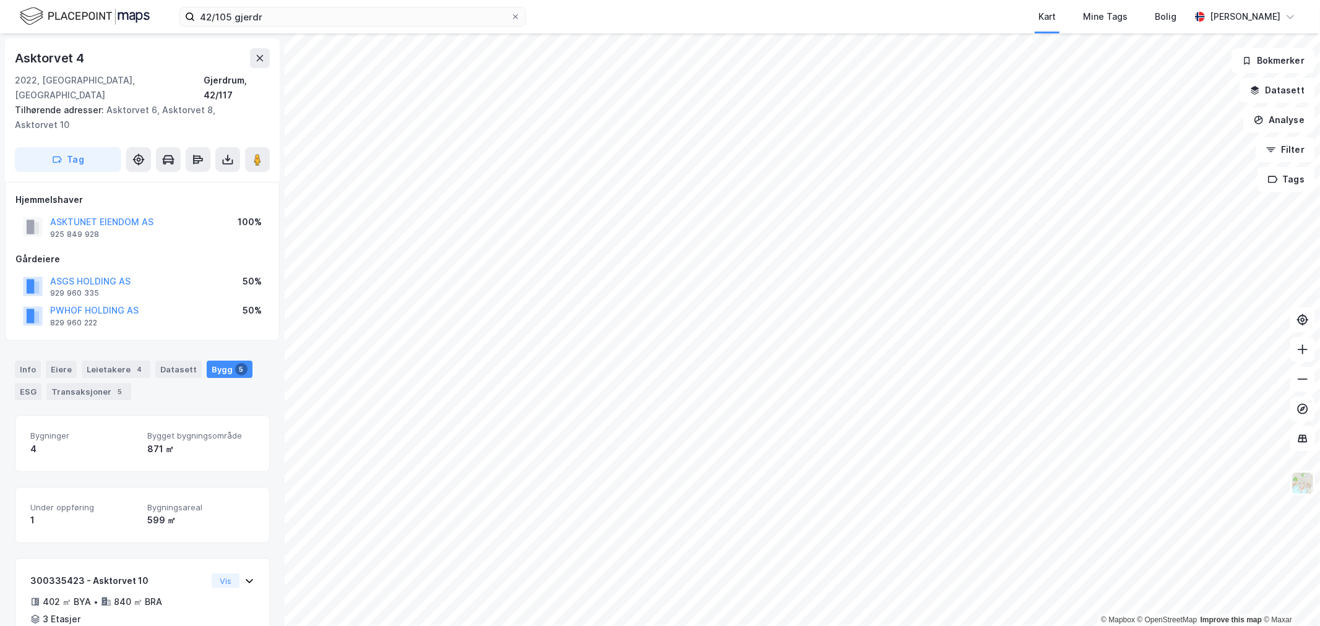
scroll to position [473, 0]
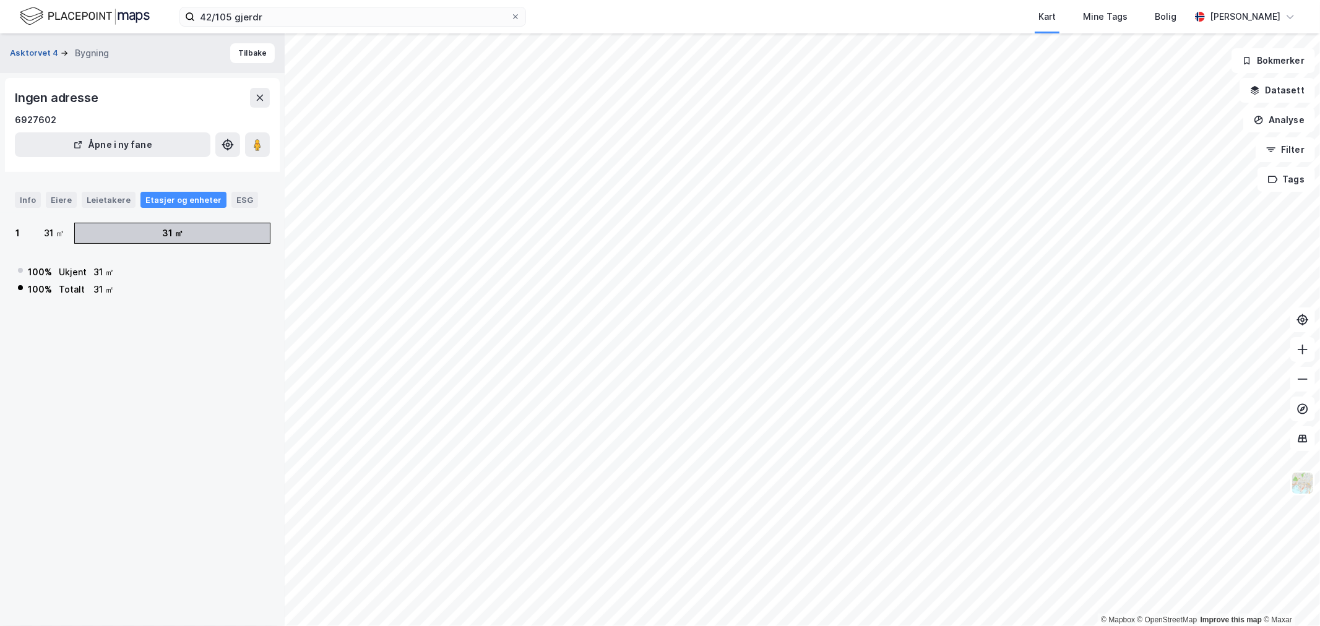
click at [14, 50] on button "Asktorvet 4" at bounding box center [35, 53] width 51 height 12
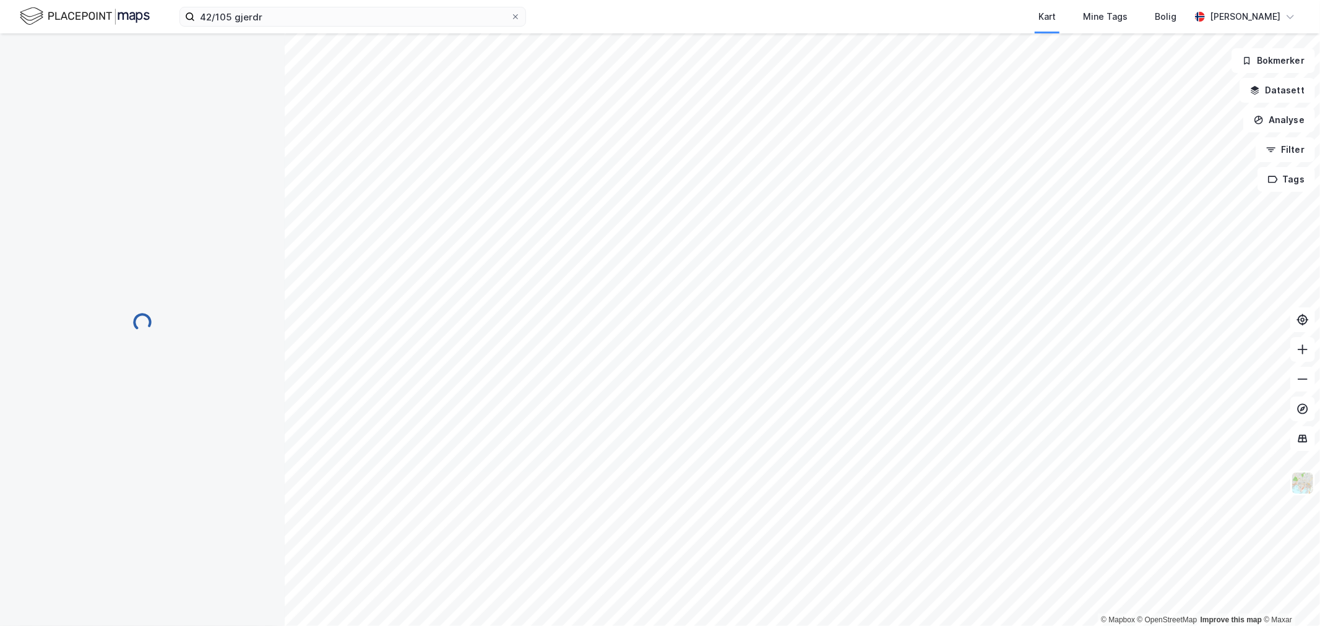
scroll to position [473, 0]
